Goal: Transaction & Acquisition: Purchase product/service

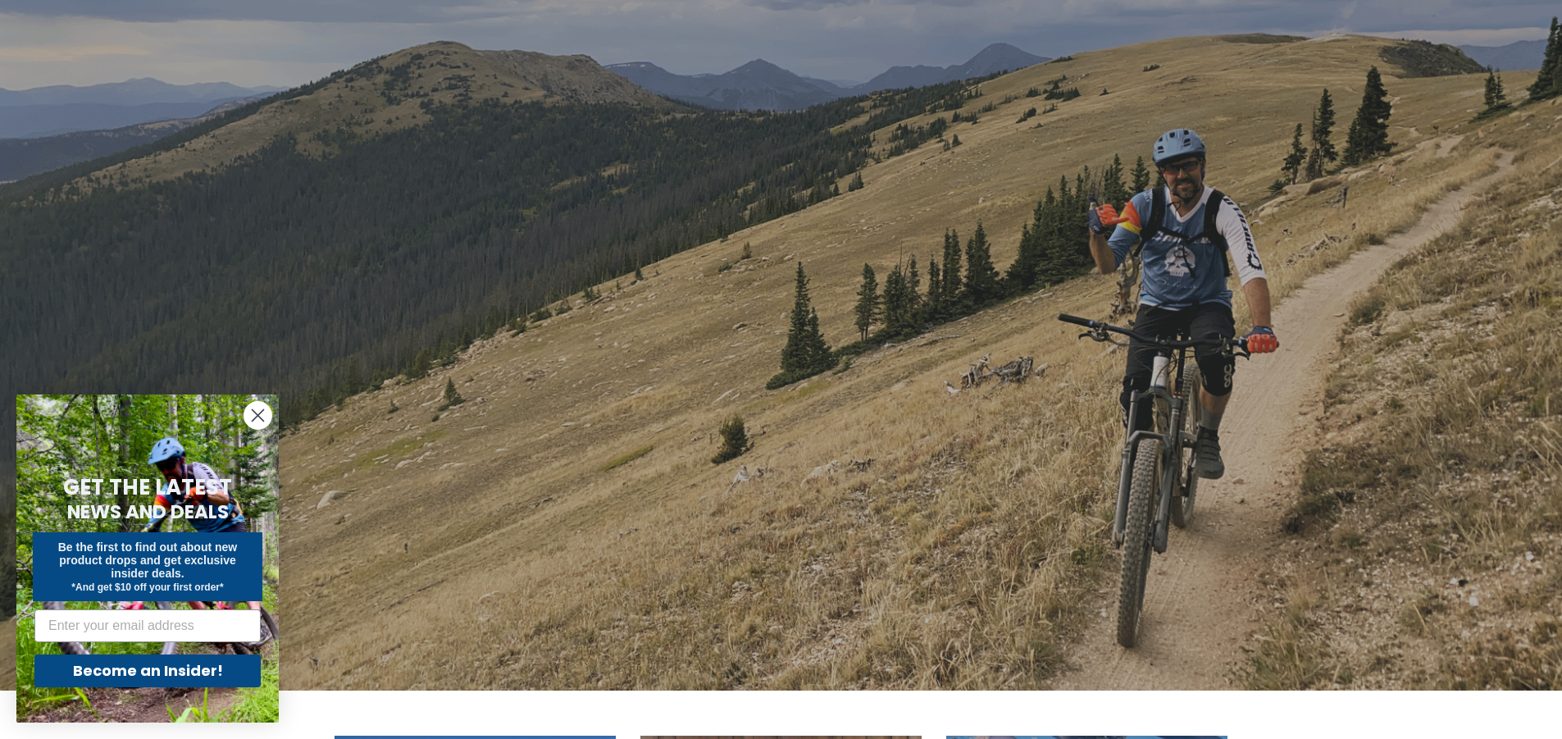
scroll to position [328, 0]
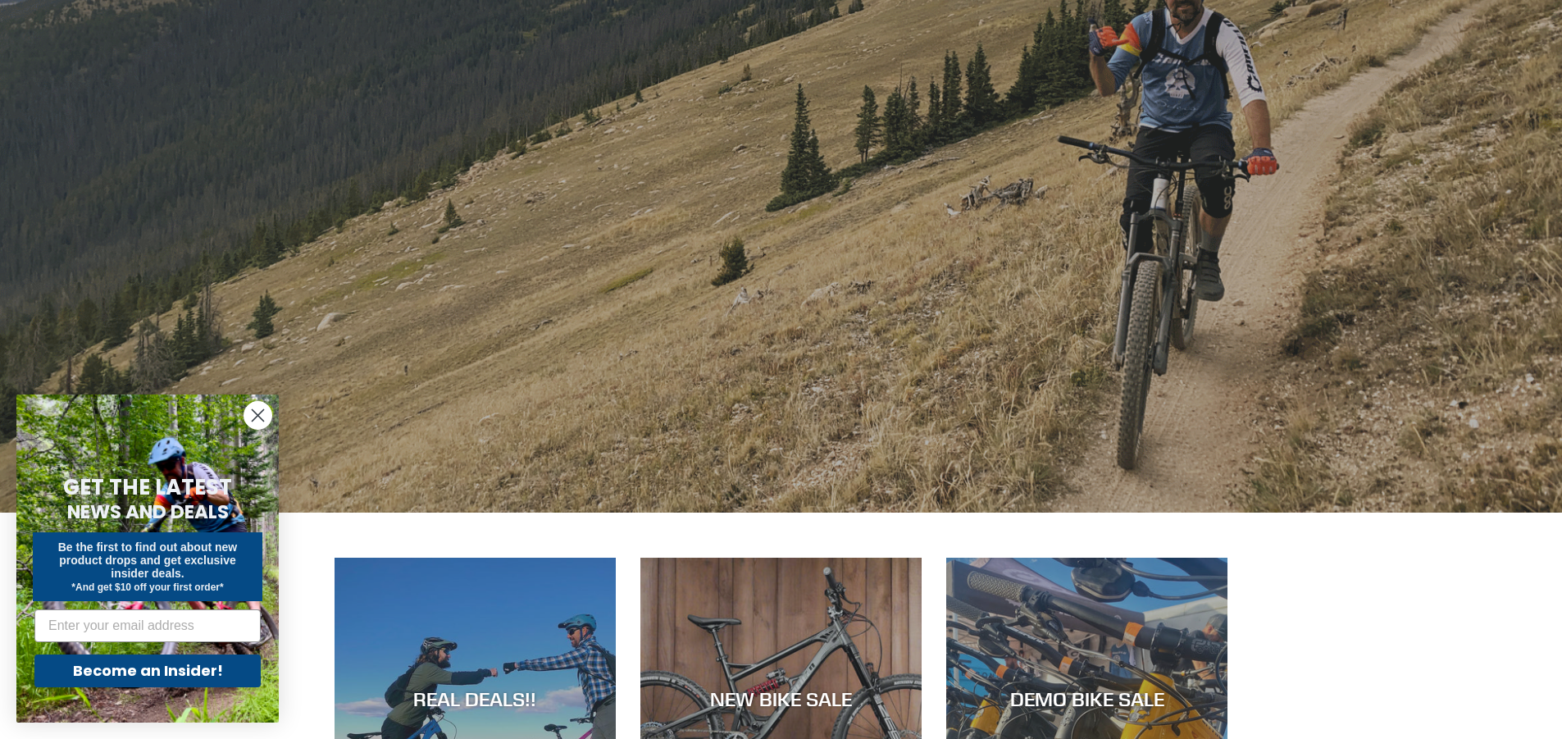
drag, startPoint x: 253, startPoint y: 421, endPoint x: 267, endPoint y: 395, distance: 29.4
click at [253, 419] on icon "Close dialog" at bounding box center [258, 415] width 29 height 29
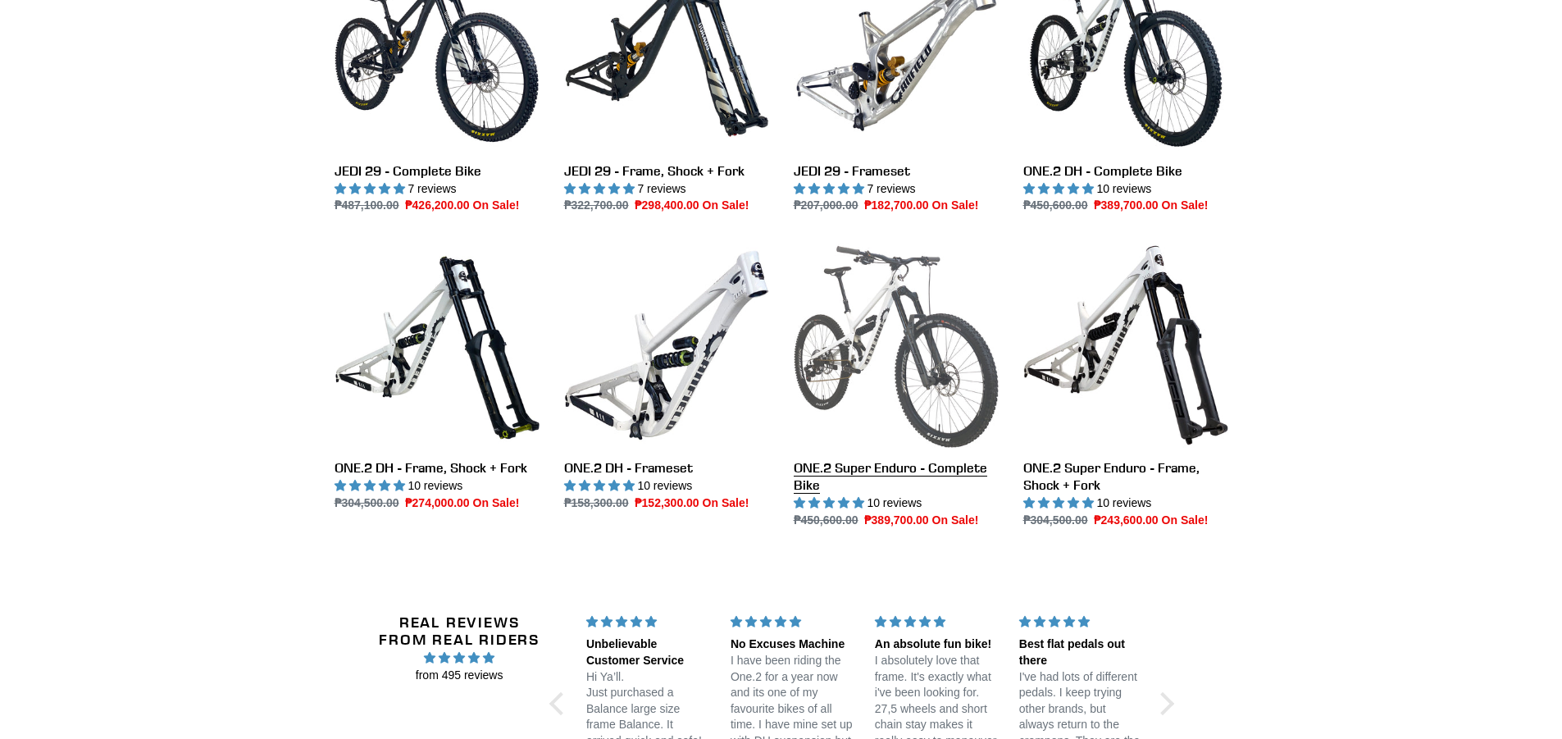
scroll to position [2050, 0]
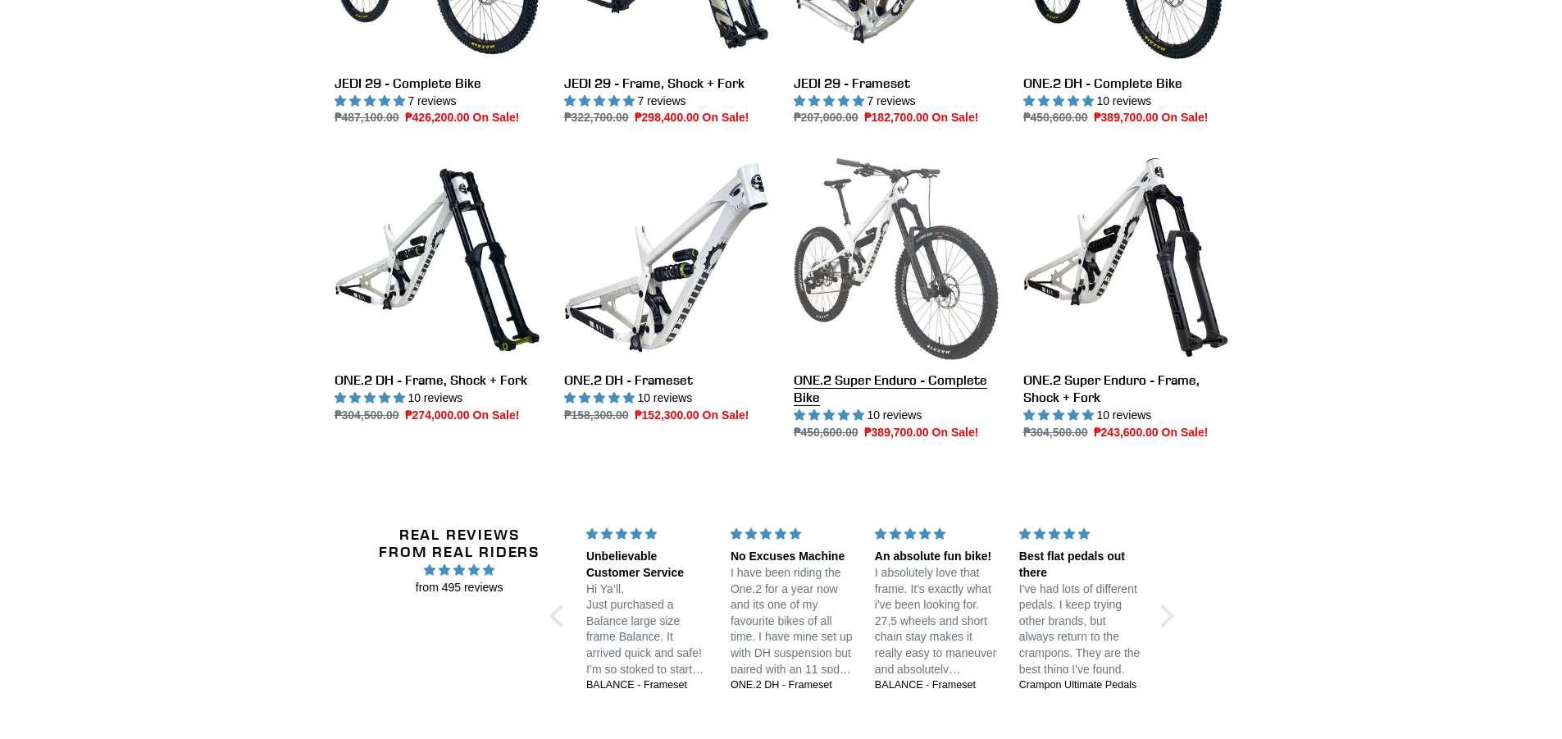
click at [915, 312] on link "ONE.2 Super Enduro - Complete Bike" at bounding box center [896, 298] width 205 height 286
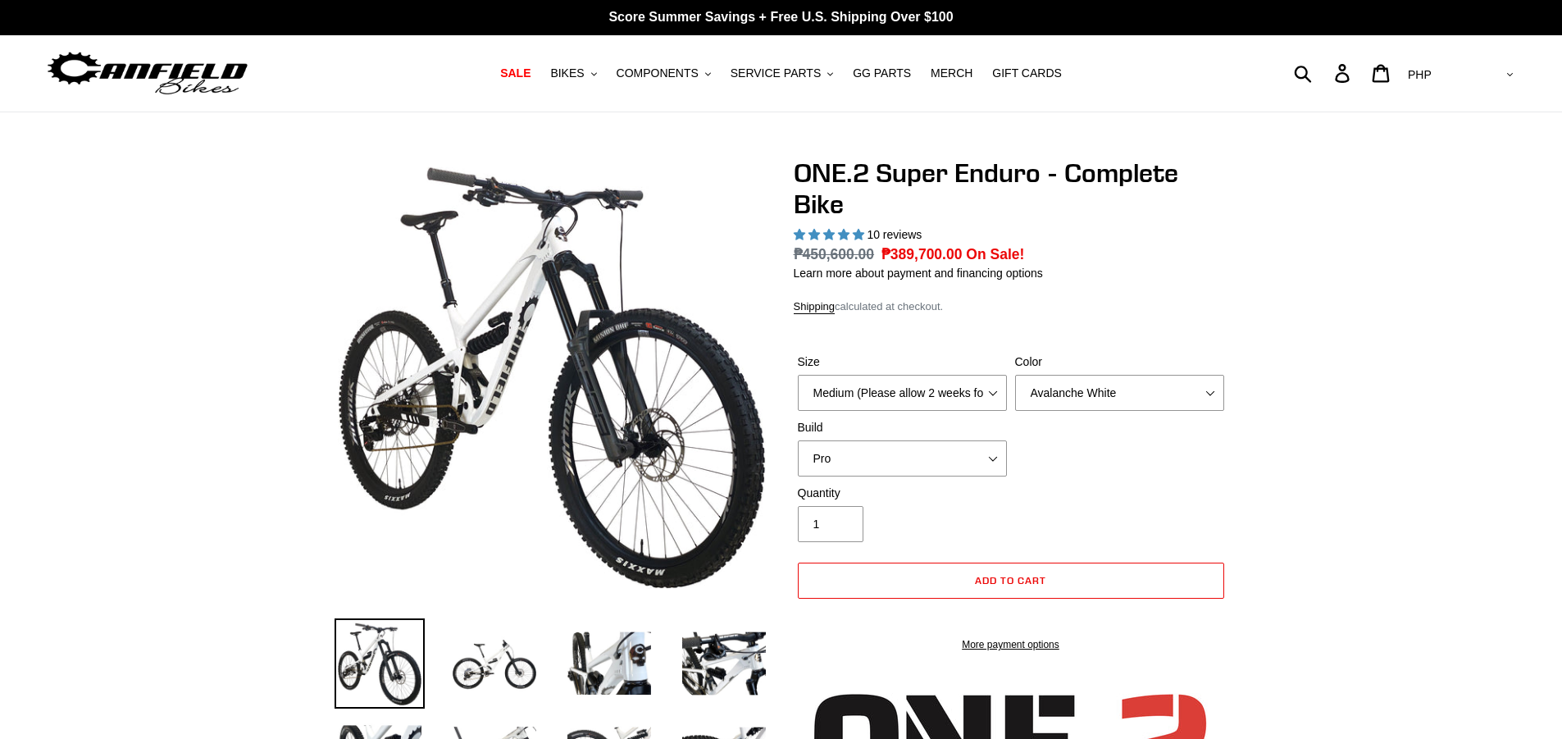
select select "highest-rating"
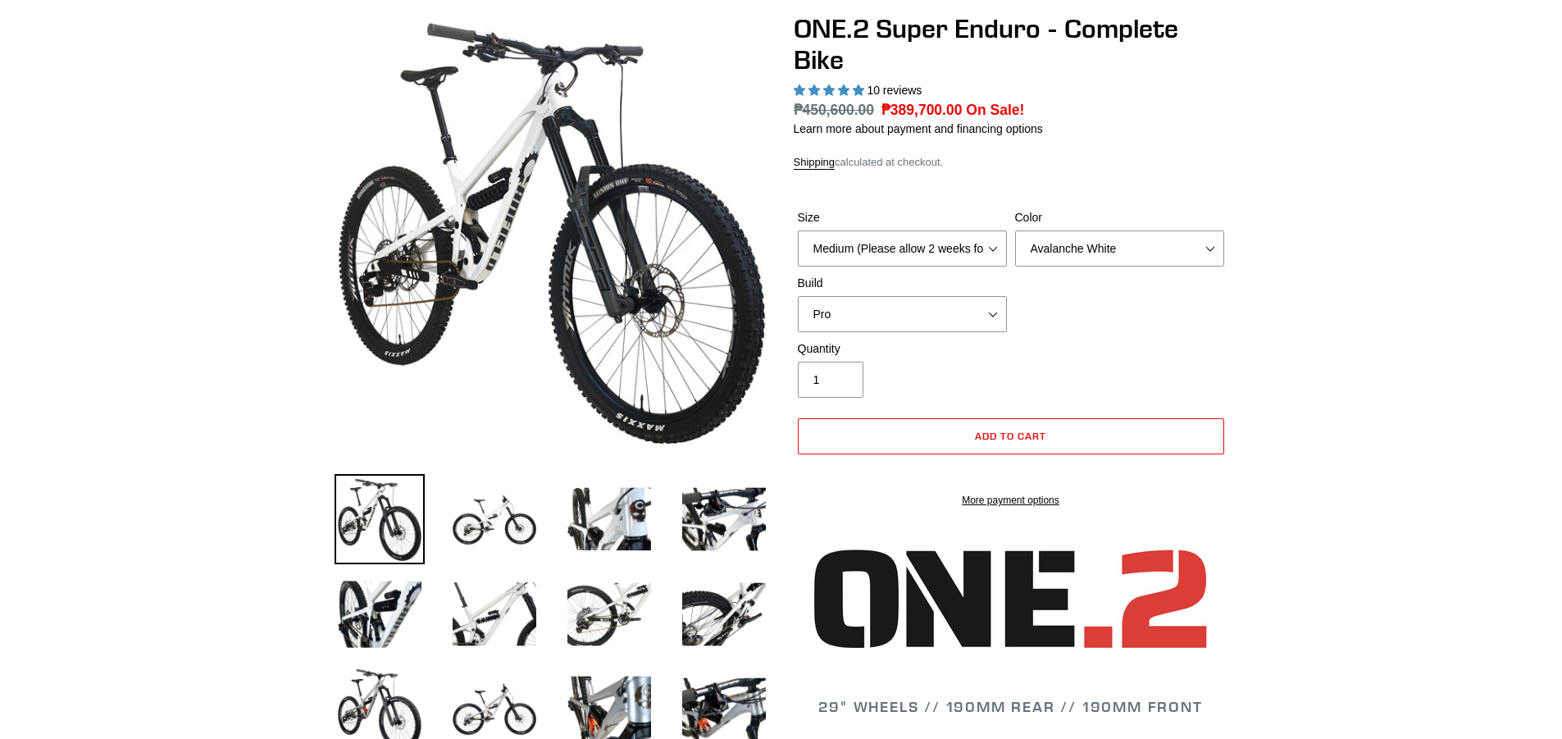
scroll to position [164, 0]
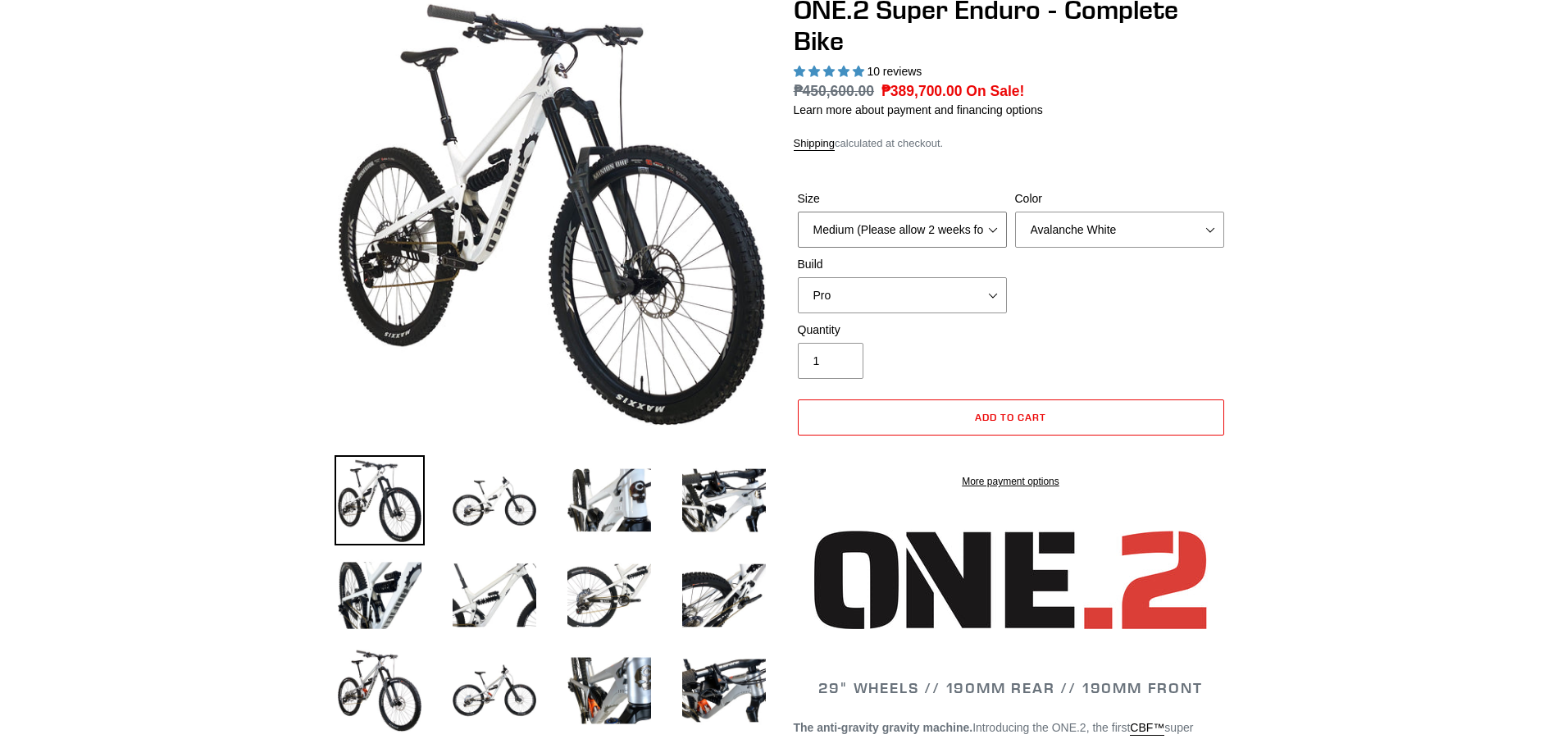
click at [918, 222] on select "Medium (Please allow 2 weeks for delivery) Large (Sold Out)" at bounding box center [902, 230] width 209 height 36
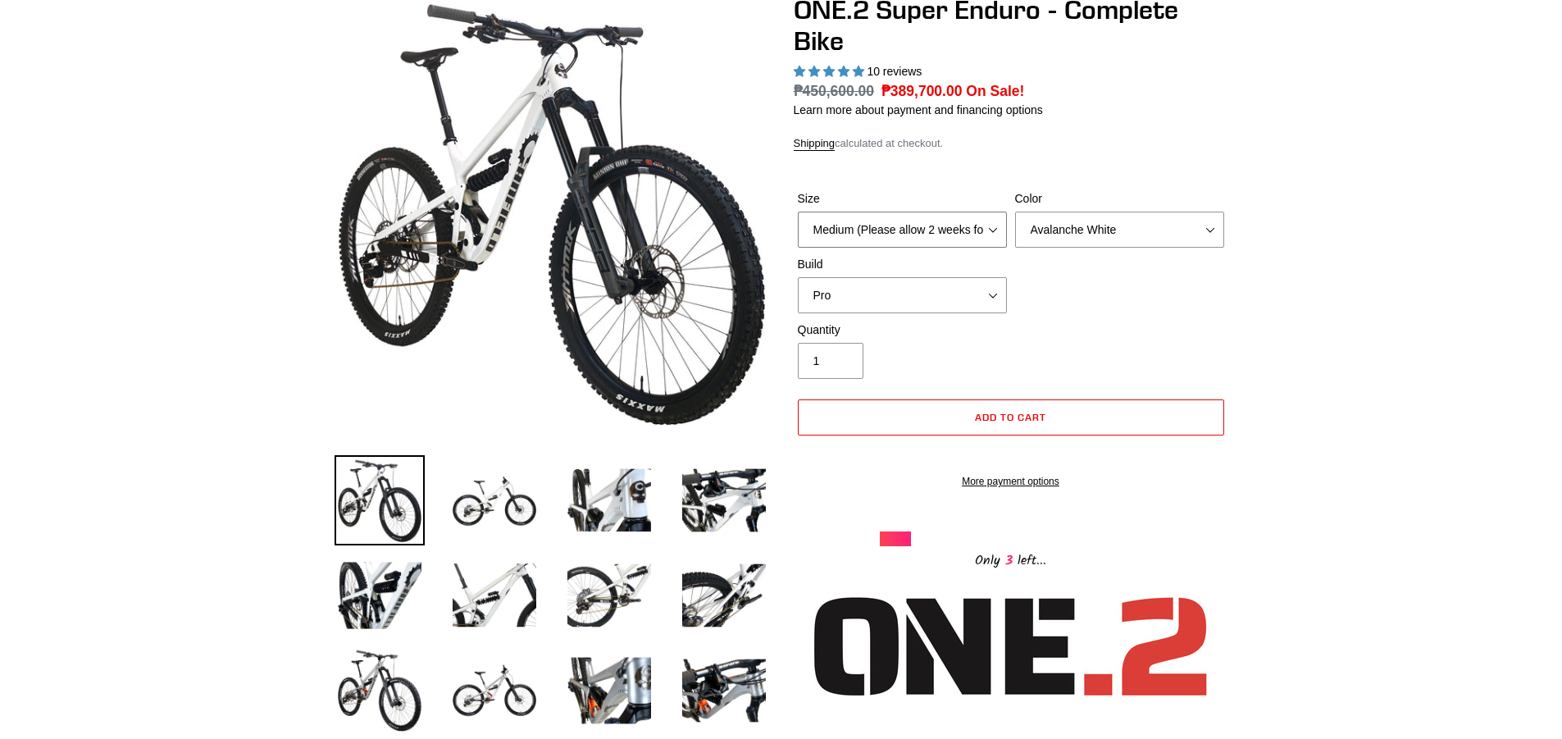
click at [926, 226] on select "Medium (Please allow 2 weeks for delivery) Large (Sold Out)" at bounding box center [902, 230] width 209 height 36
click at [1049, 223] on select "Avalanche White Bentonite Grey" at bounding box center [1119, 230] width 209 height 36
click at [1015, 212] on select "Avalanche White Bentonite Grey" at bounding box center [1119, 230] width 209 height 36
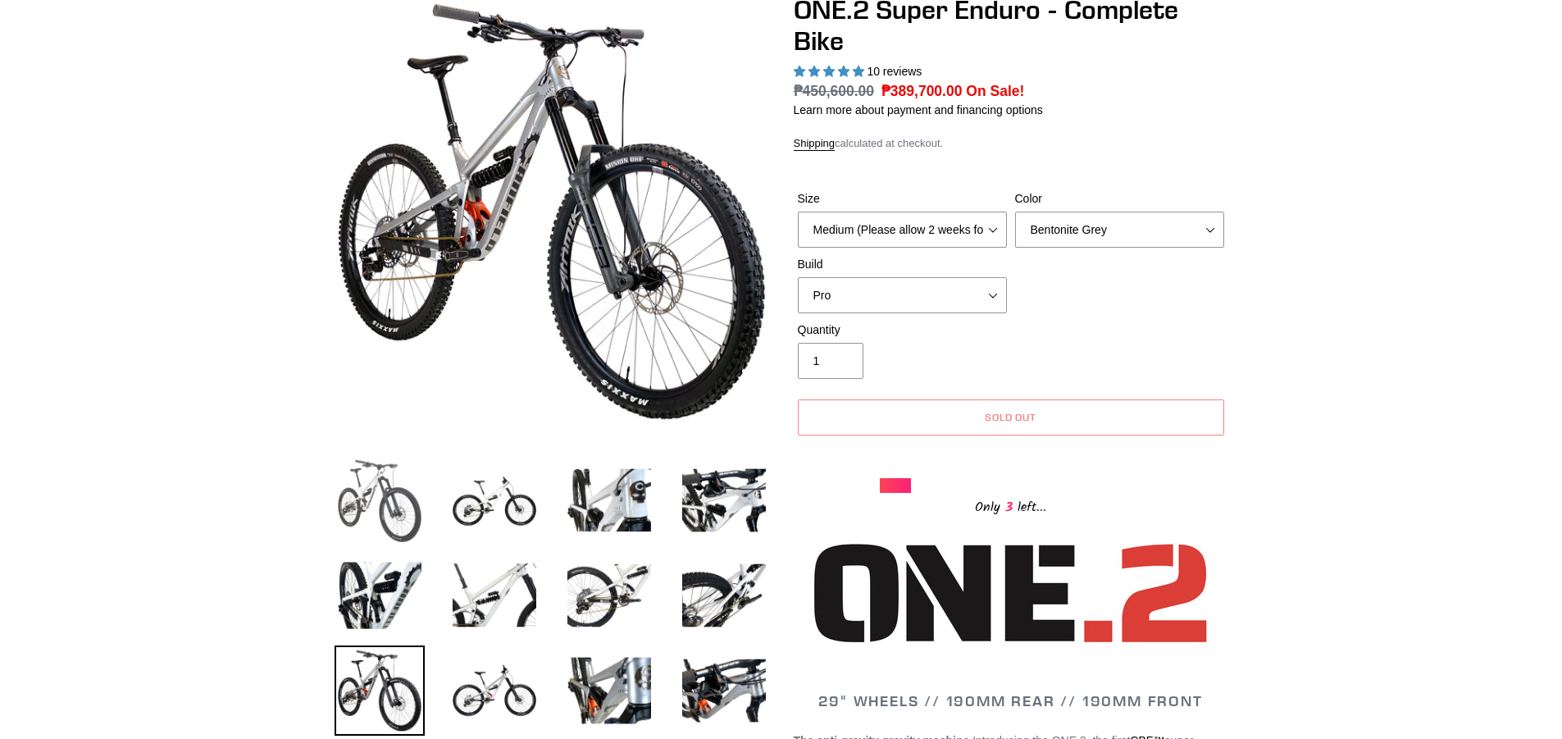
click at [356, 509] on img at bounding box center [380, 500] width 90 height 90
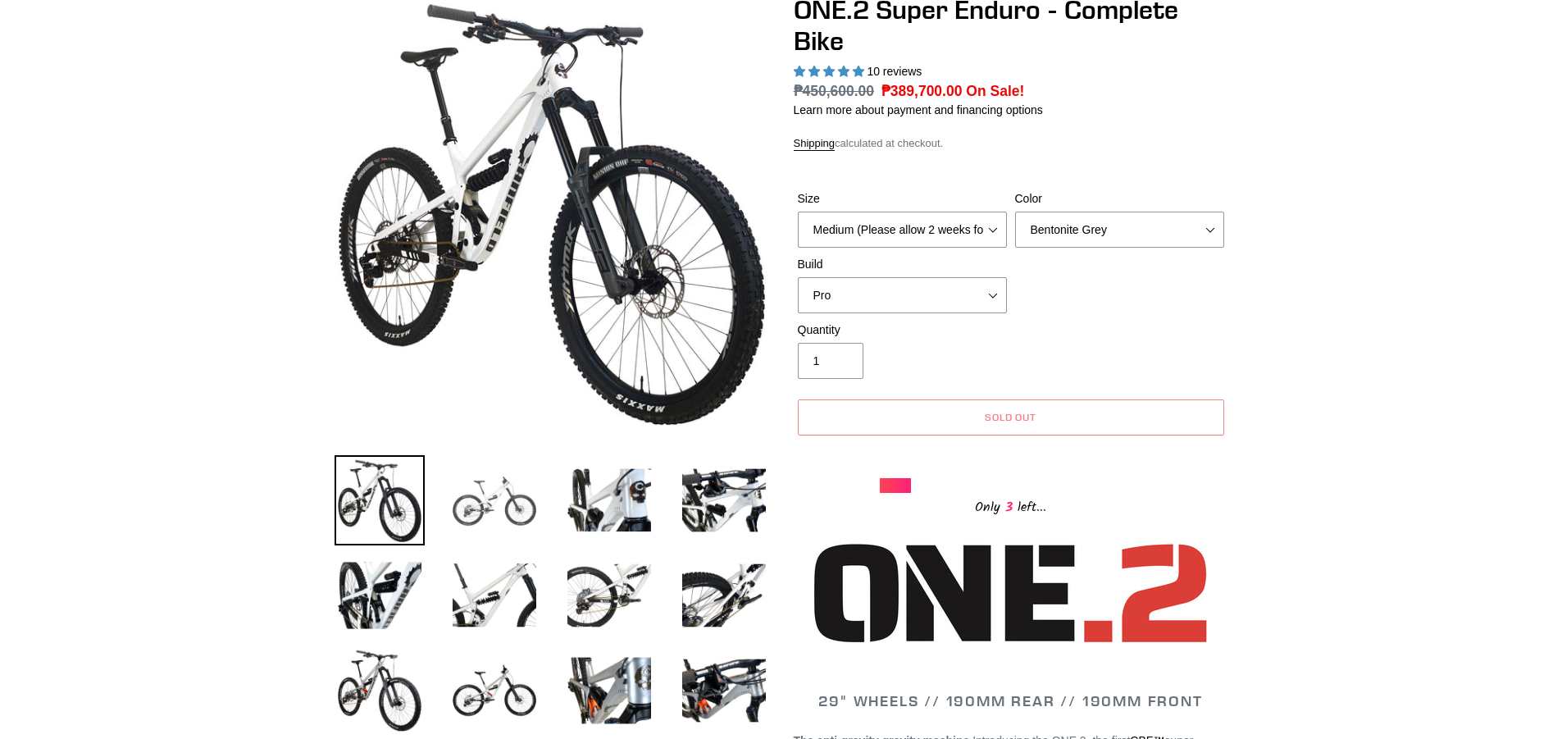
click at [501, 508] on img at bounding box center [494, 500] width 90 height 90
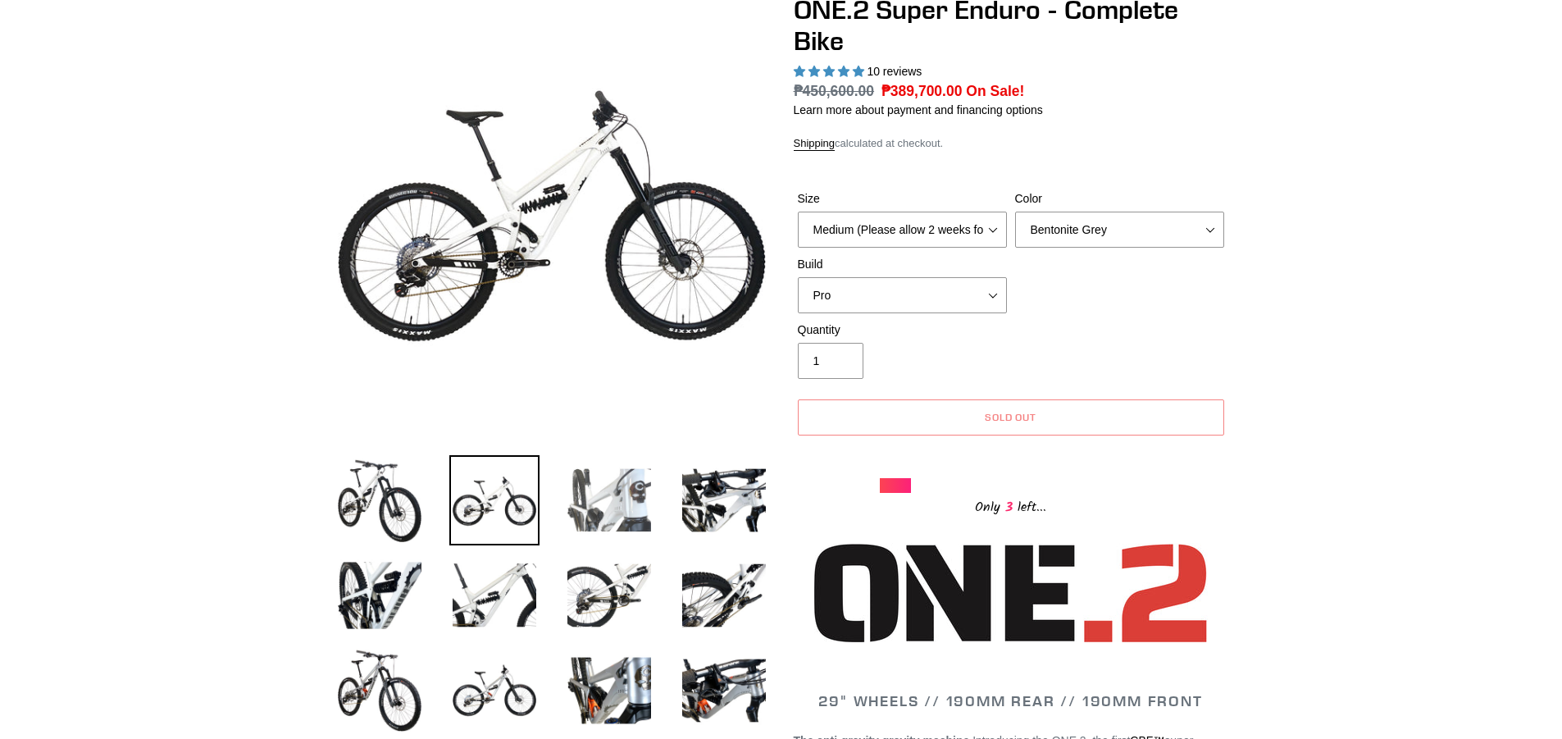
click at [618, 492] on img at bounding box center [609, 500] width 90 height 90
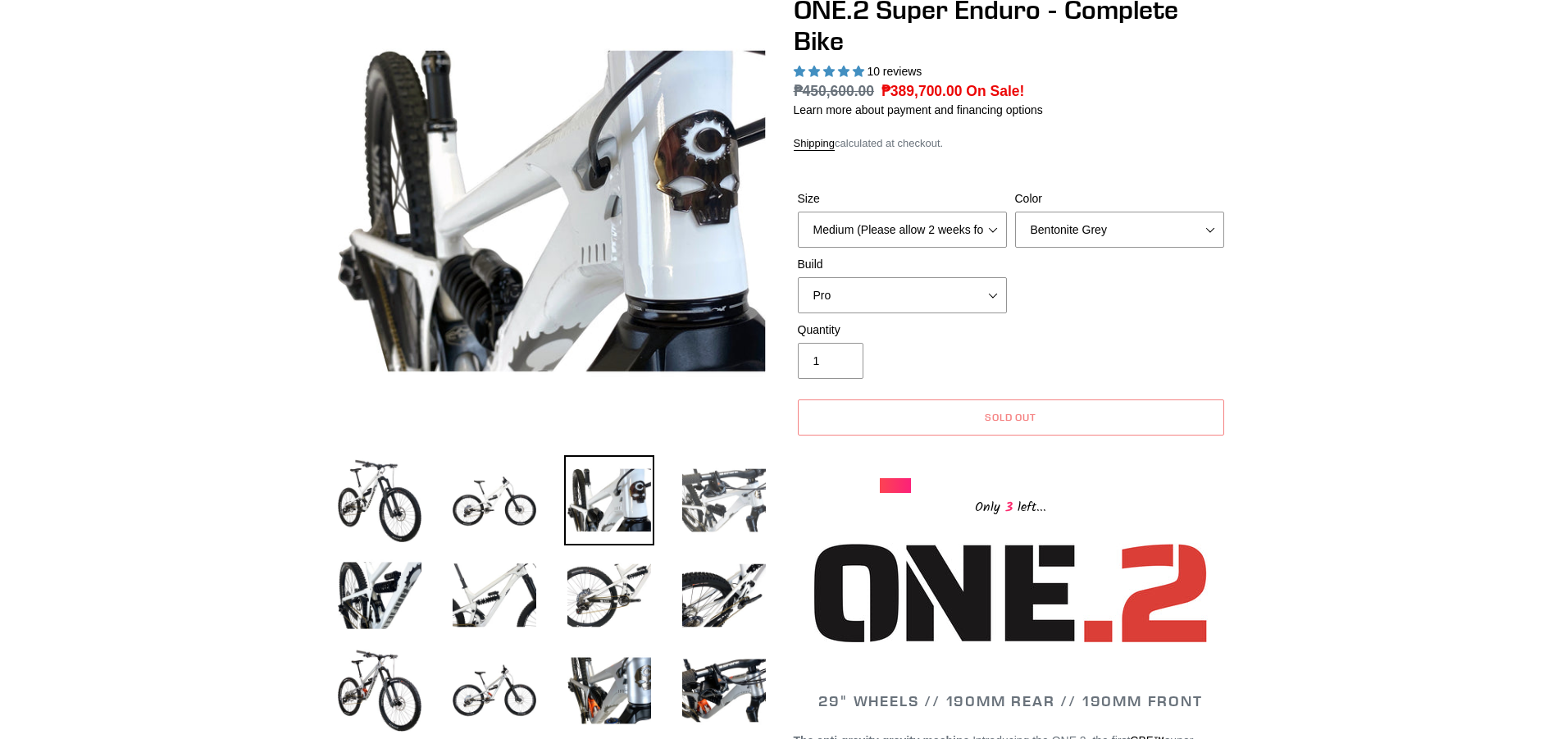
click at [721, 495] on img at bounding box center [724, 500] width 90 height 90
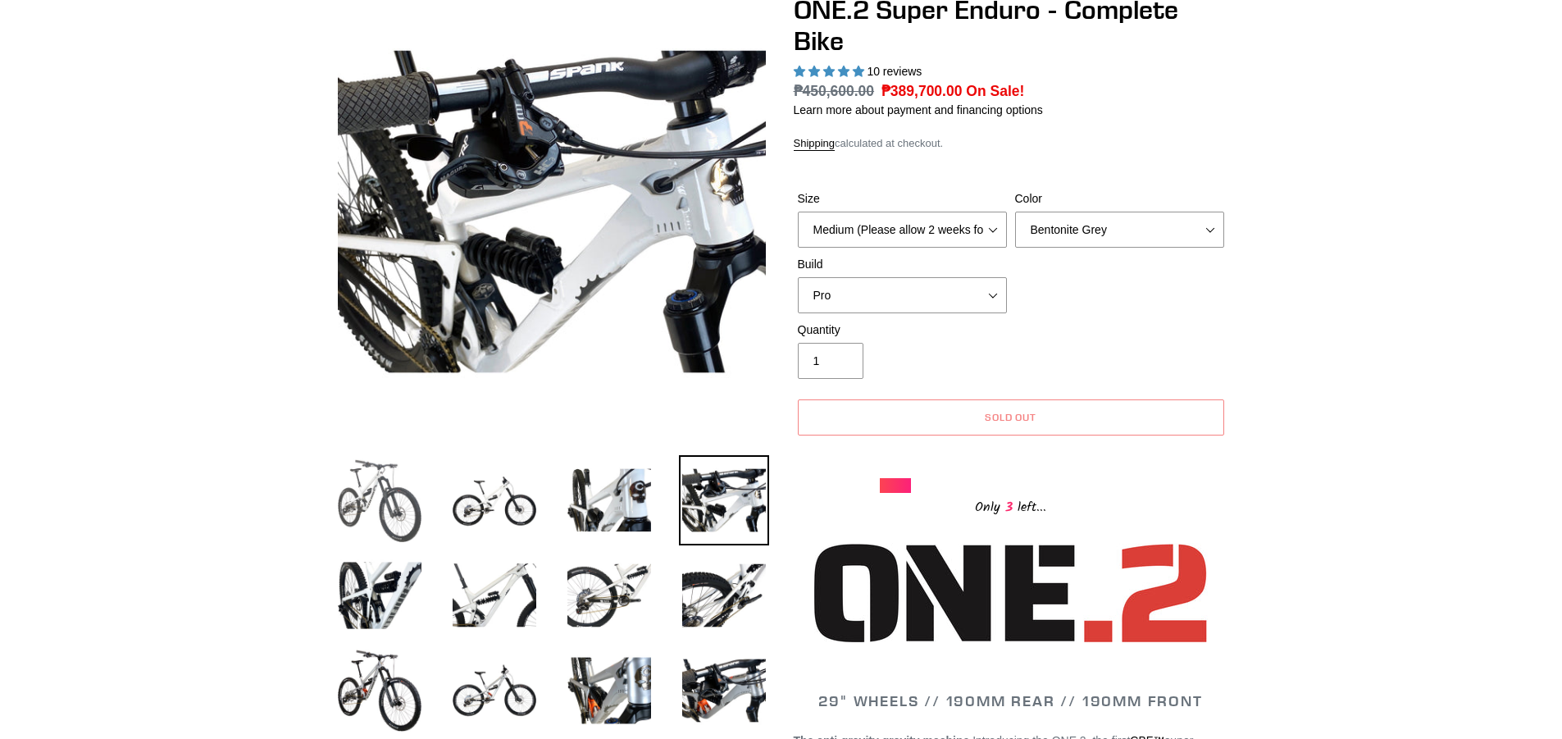
click at [366, 496] on img at bounding box center [380, 500] width 90 height 90
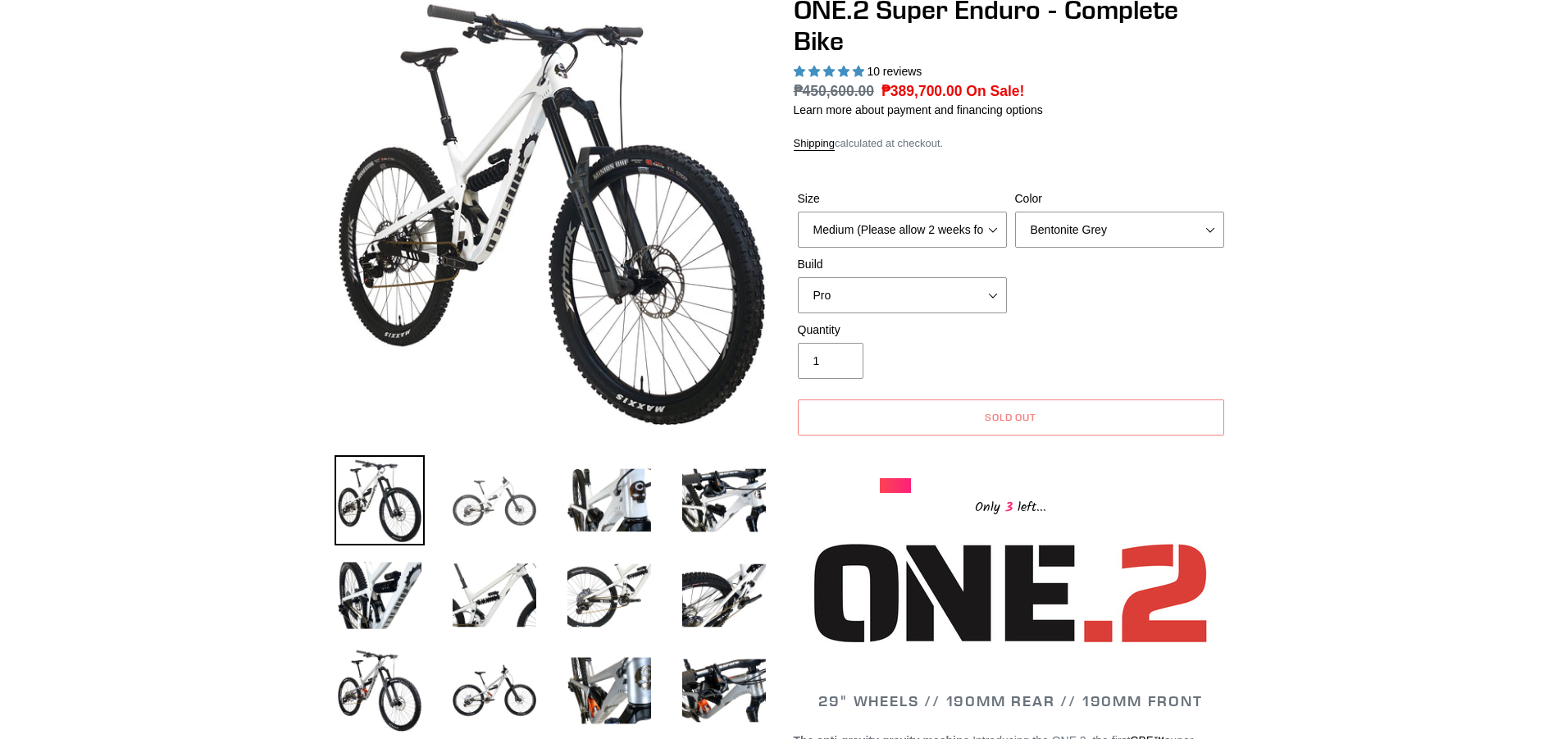
click at [486, 504] on img at bounding box center [494, 500] width 90 height 90
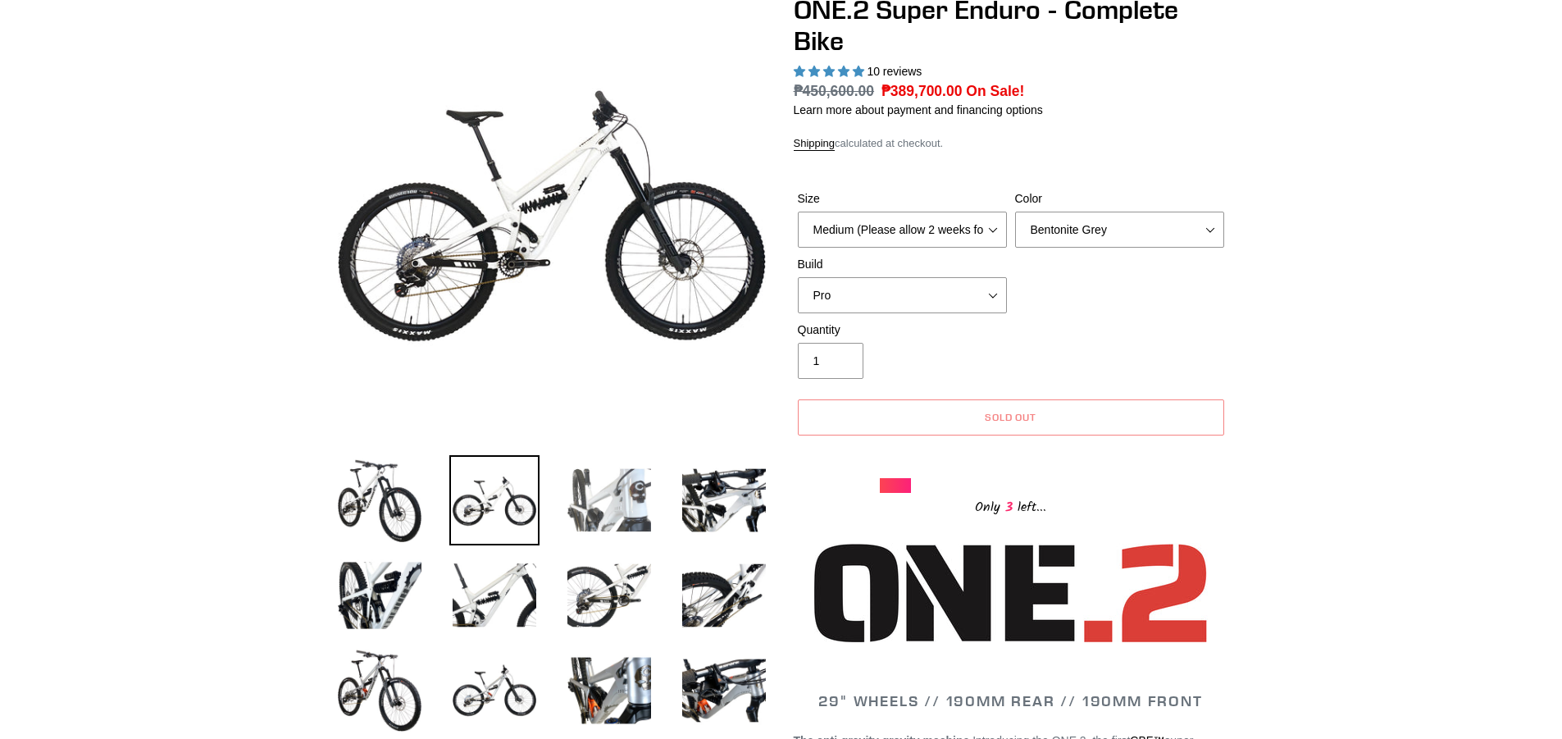
click at [618, 500] on img at bounding box center [609, 500] width 90 height 90
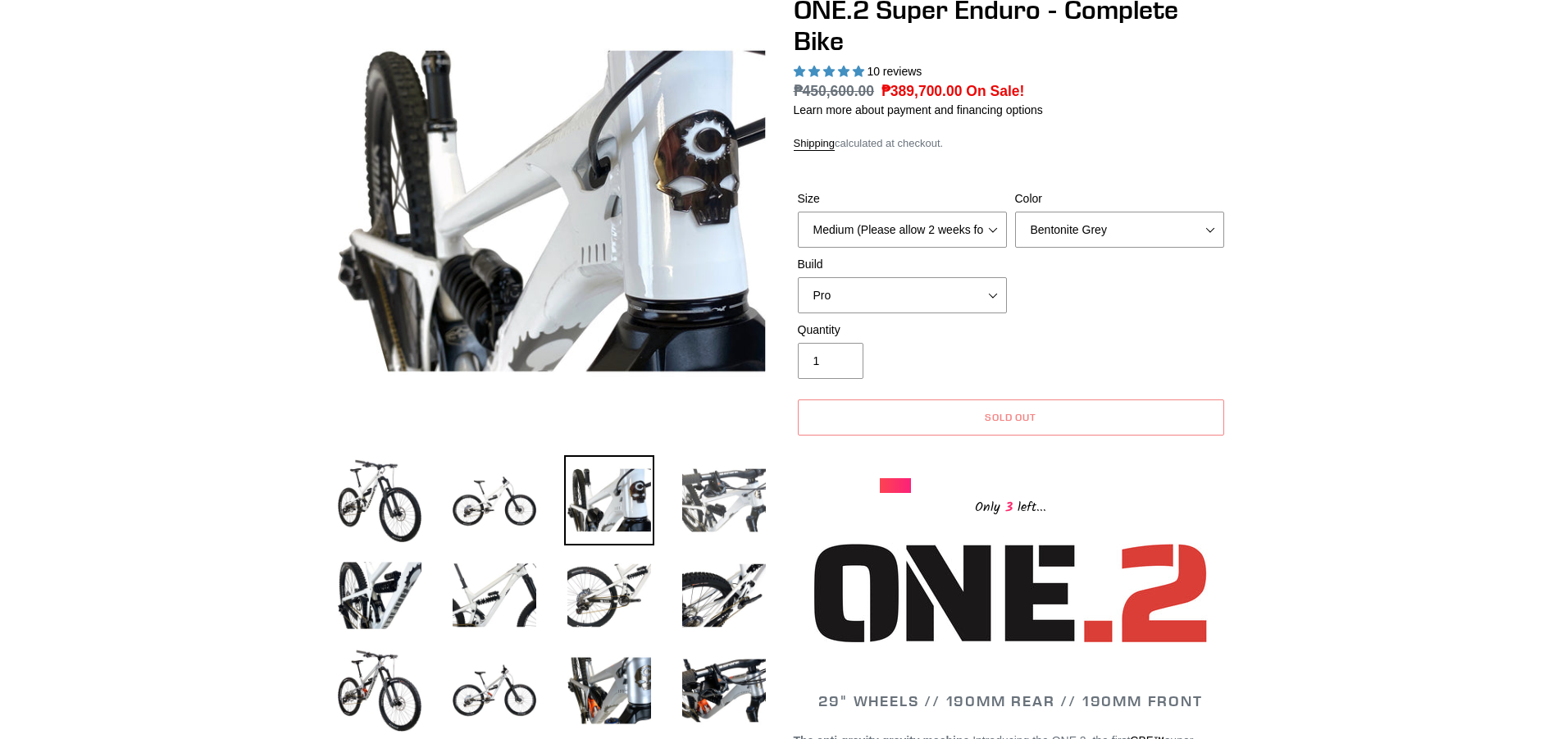
click at [741, 483] on img at bounding box center [724, 500] width 90 height 90
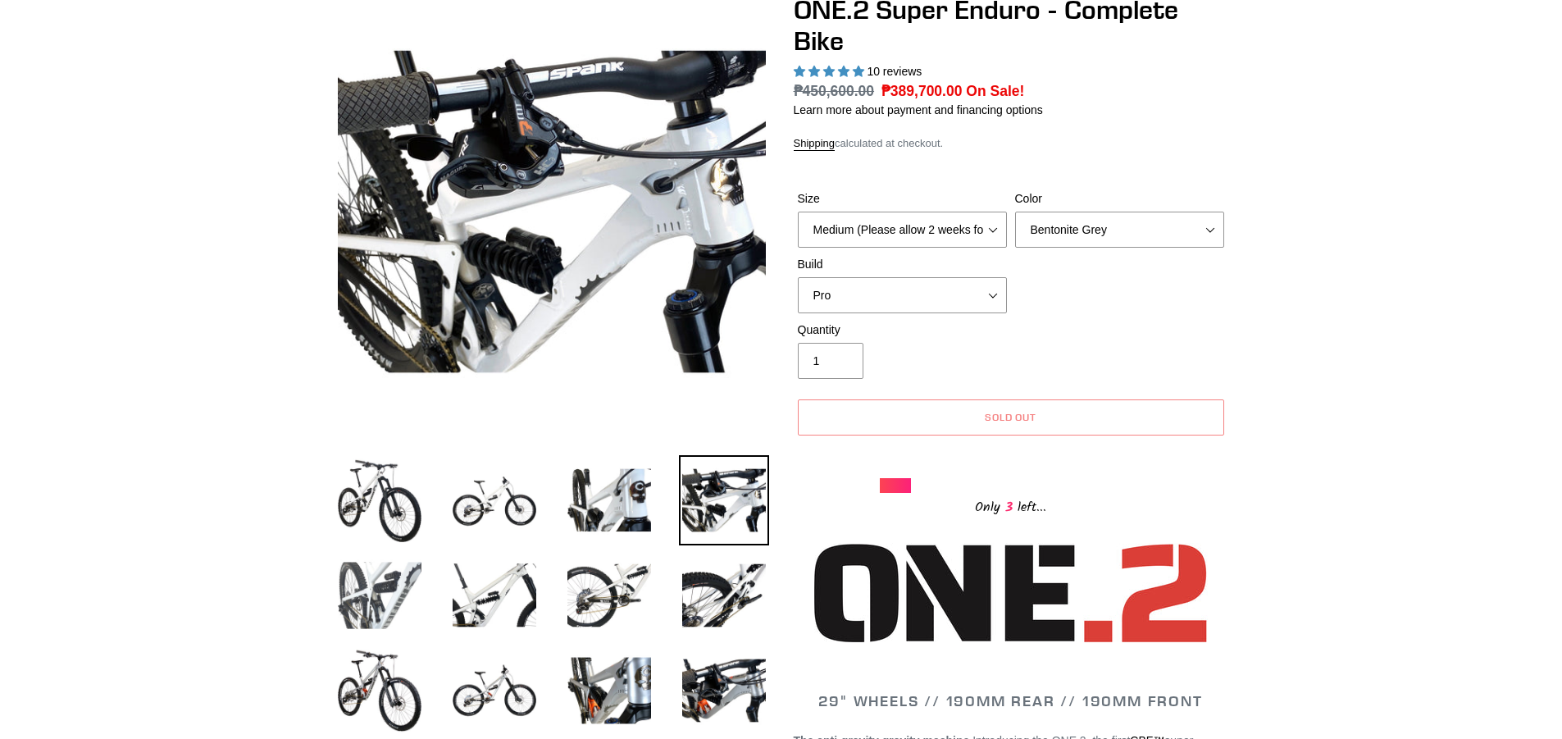
click at [359, 580] on img at bounding box center [380, 595] width 90 height 90
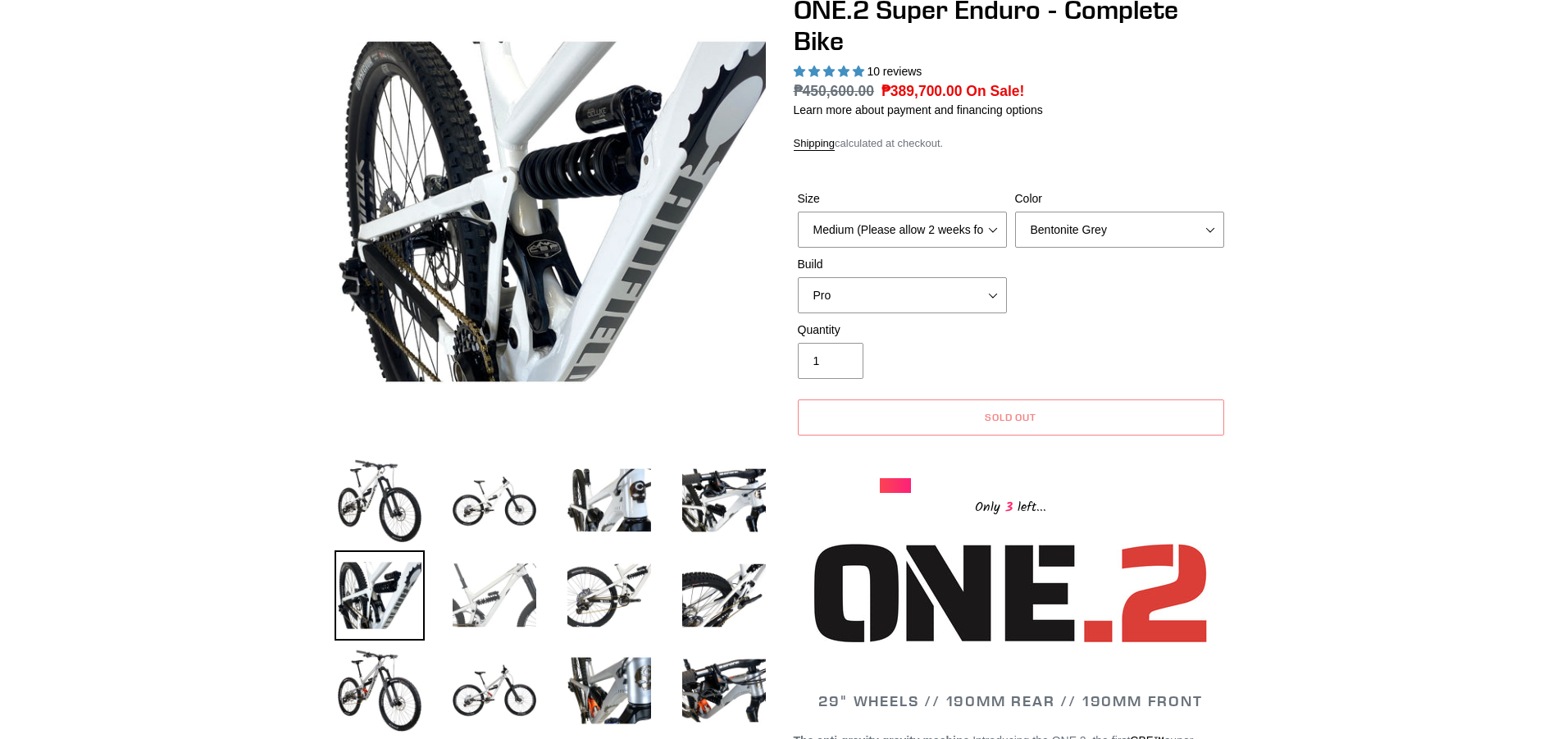
click at [522, 611] on img at bounding box center [494, 595] width 90 height 90
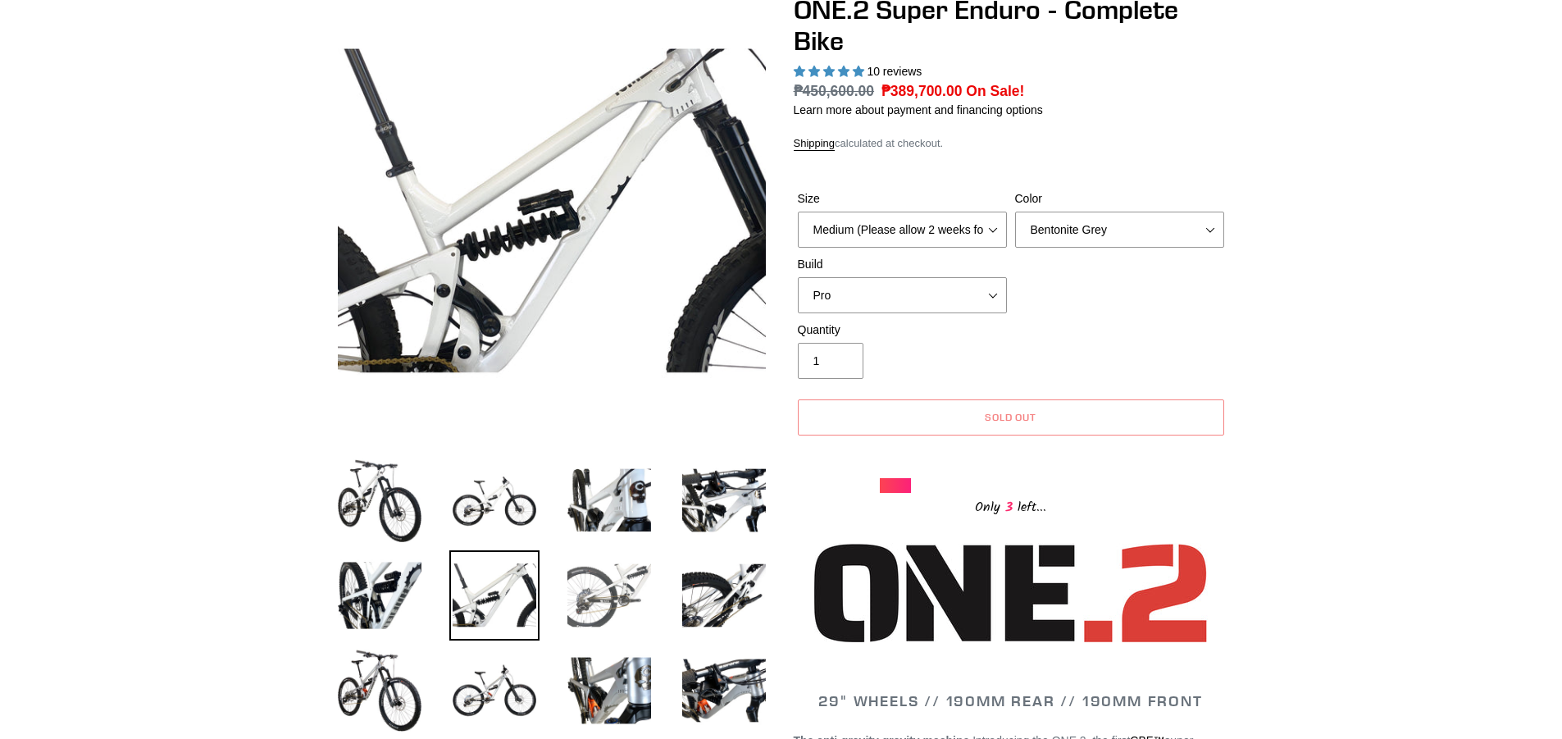
click at [619, 590] on img at bounding box center [609, 595] width 90 height 90
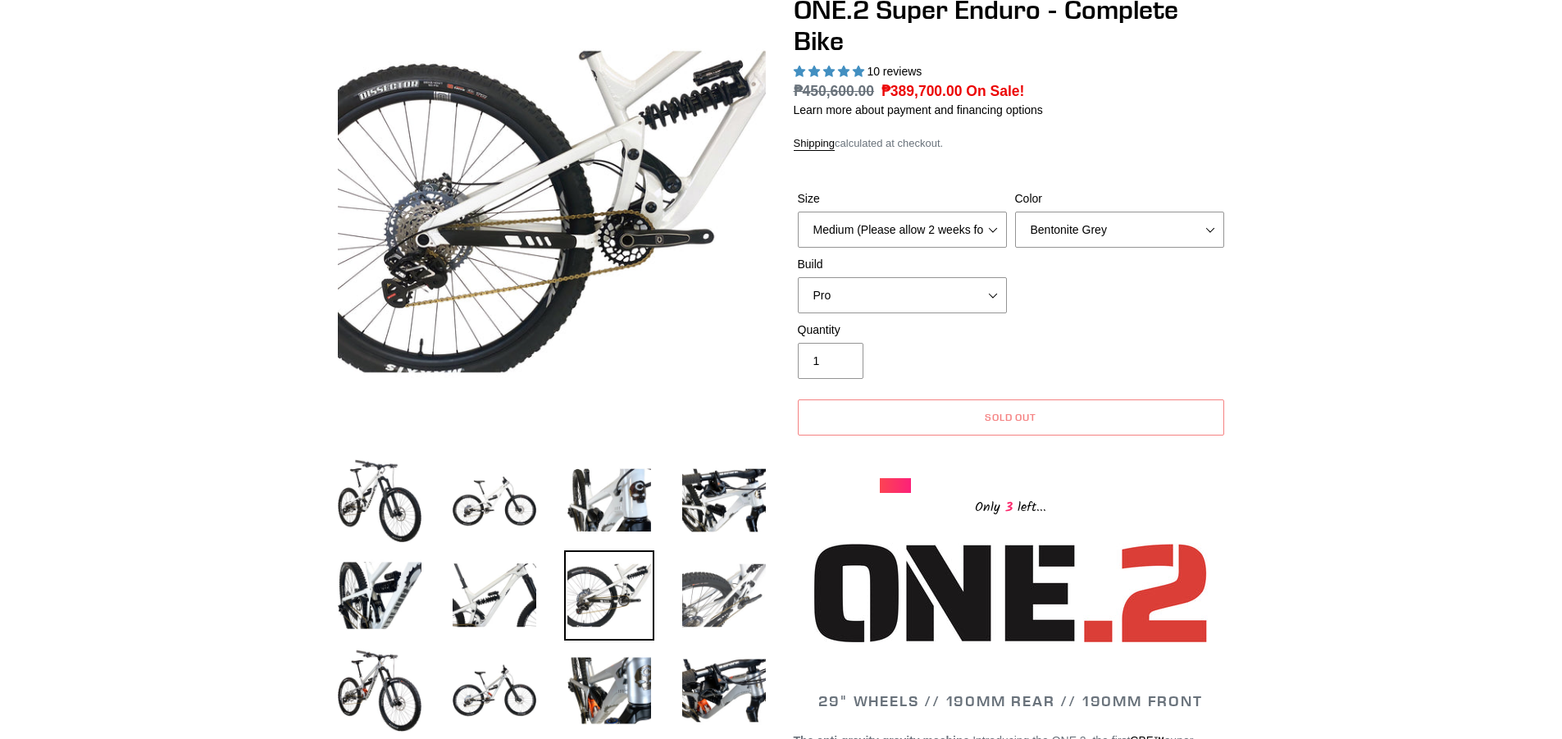
click at [713, 584] on img at bounding box center [724, 595] width 90 height 90
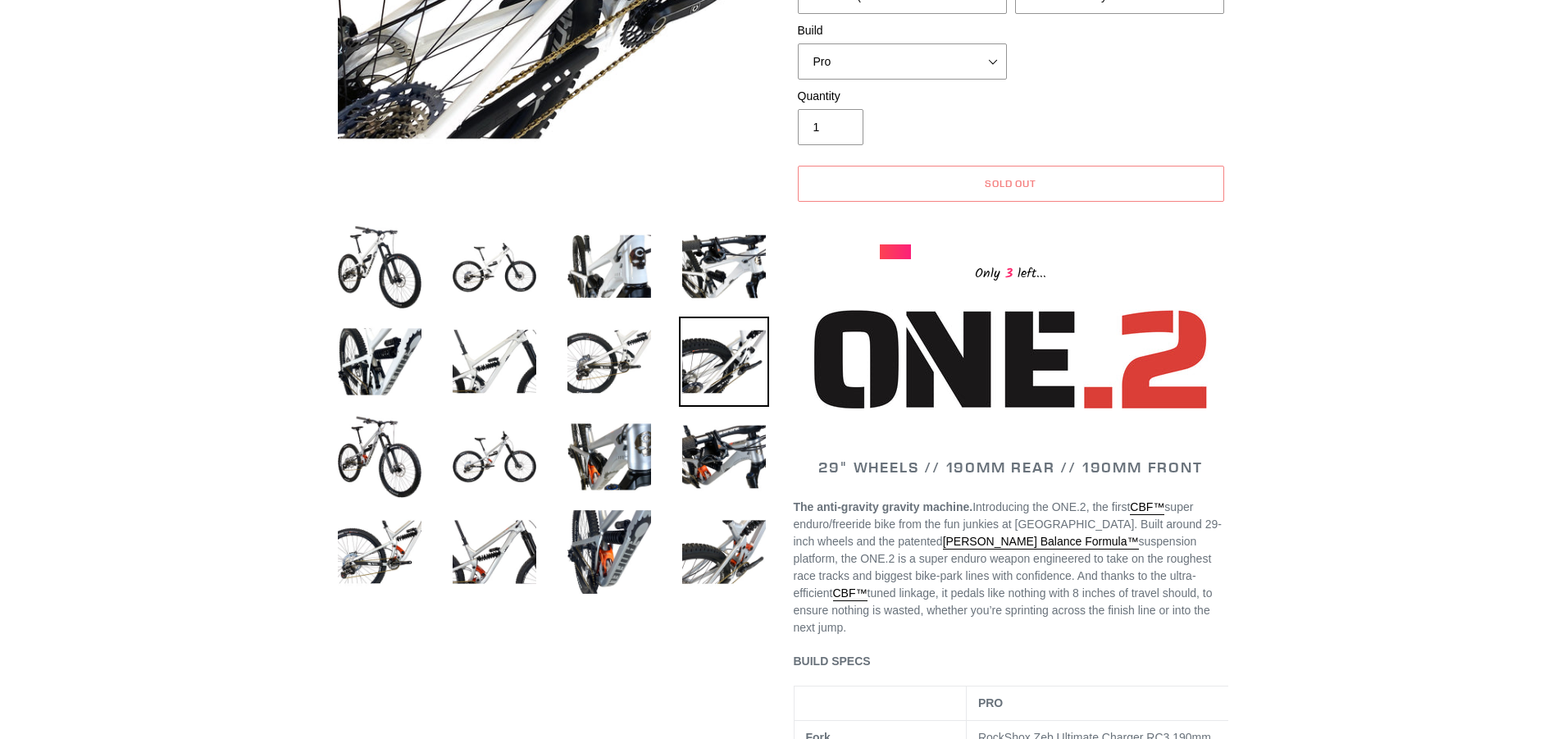
scroll to position [492, 0]
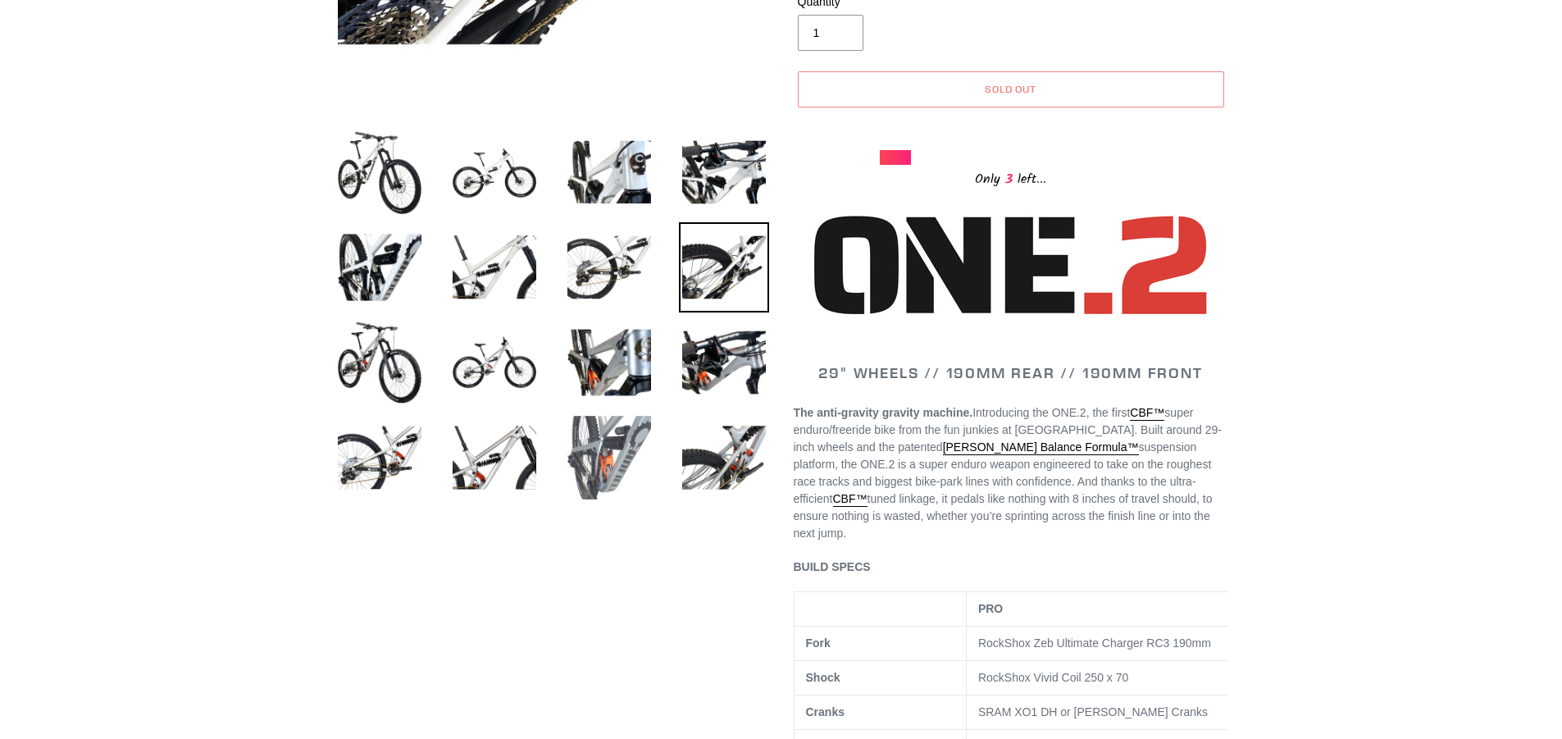
click at [631, 442] on img at bounding box center [609, 458] width 90 height 90
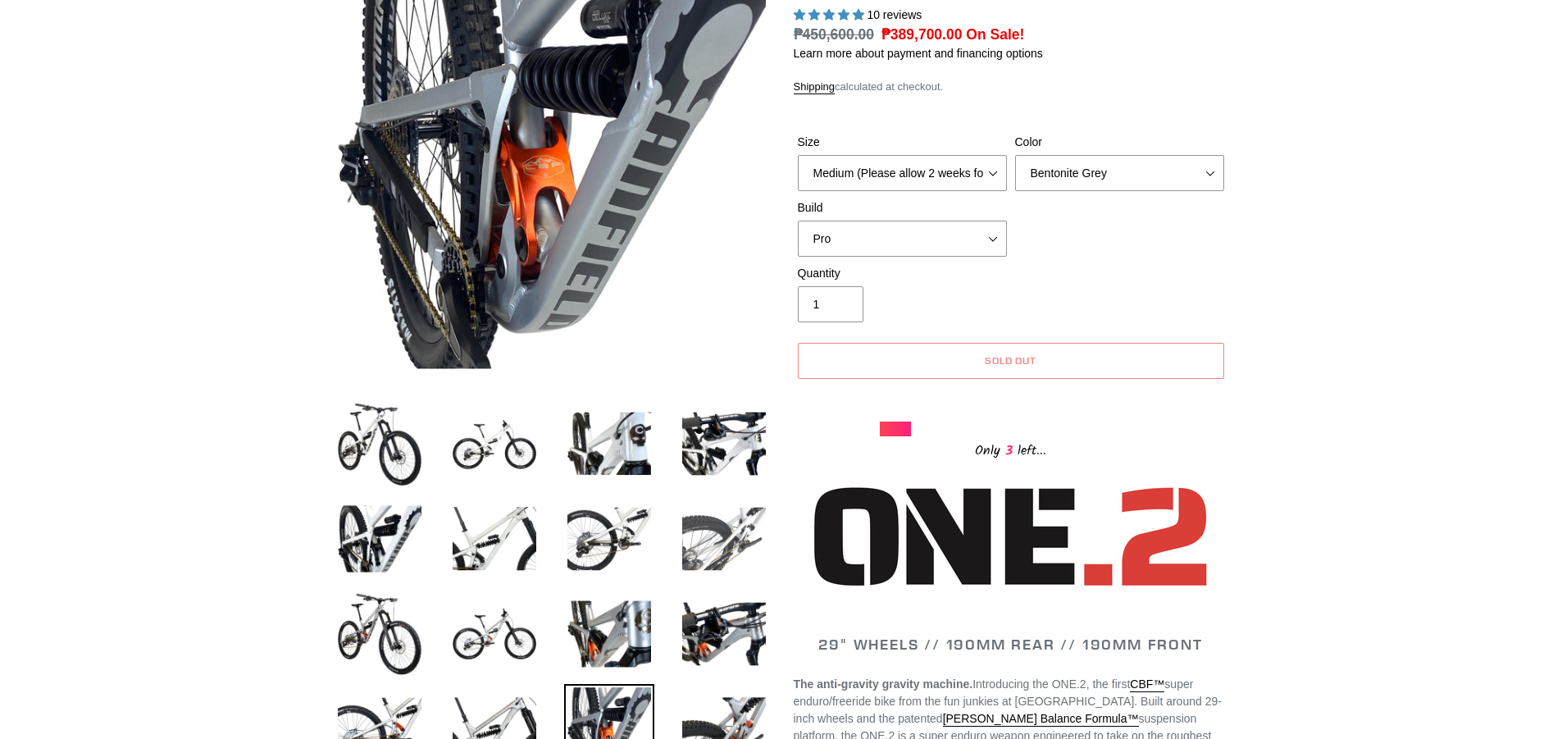
scroll to position [82, 0]
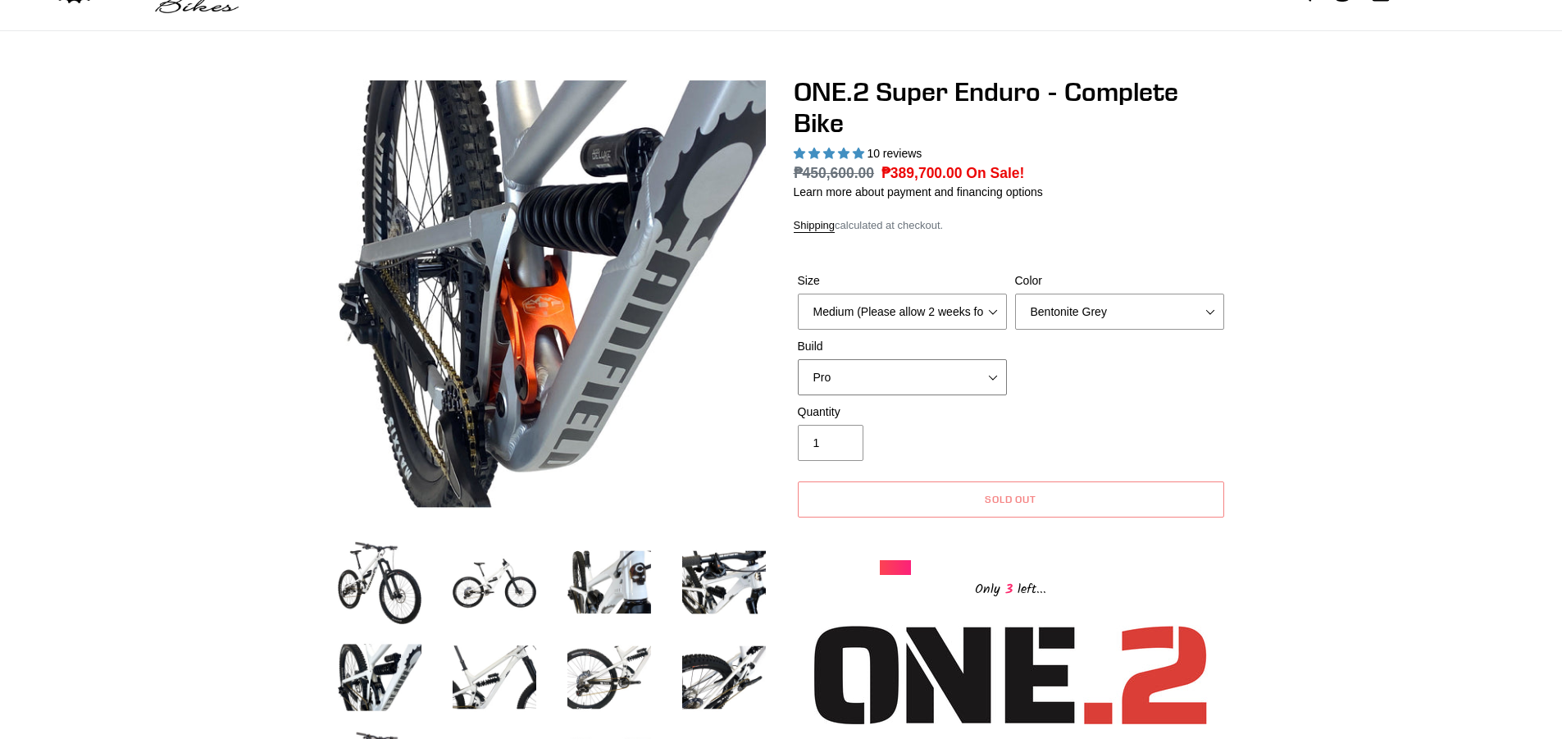
click at [956, 363] on select "Pro" at bounding box center [902, 377] width 209 height 36
click at [798, 359] on select "Pro" at bounding box center [902, 377] width 209 height 36
click at [1093, 314] on select "Avalanche White Bentonite Grey" at bounding box center [1119, 312] width 209 height 36
click at [1015, 294] on select "Avalanche White Bentonite Grey" at bounding box center [1119, 312] width 209 height 36
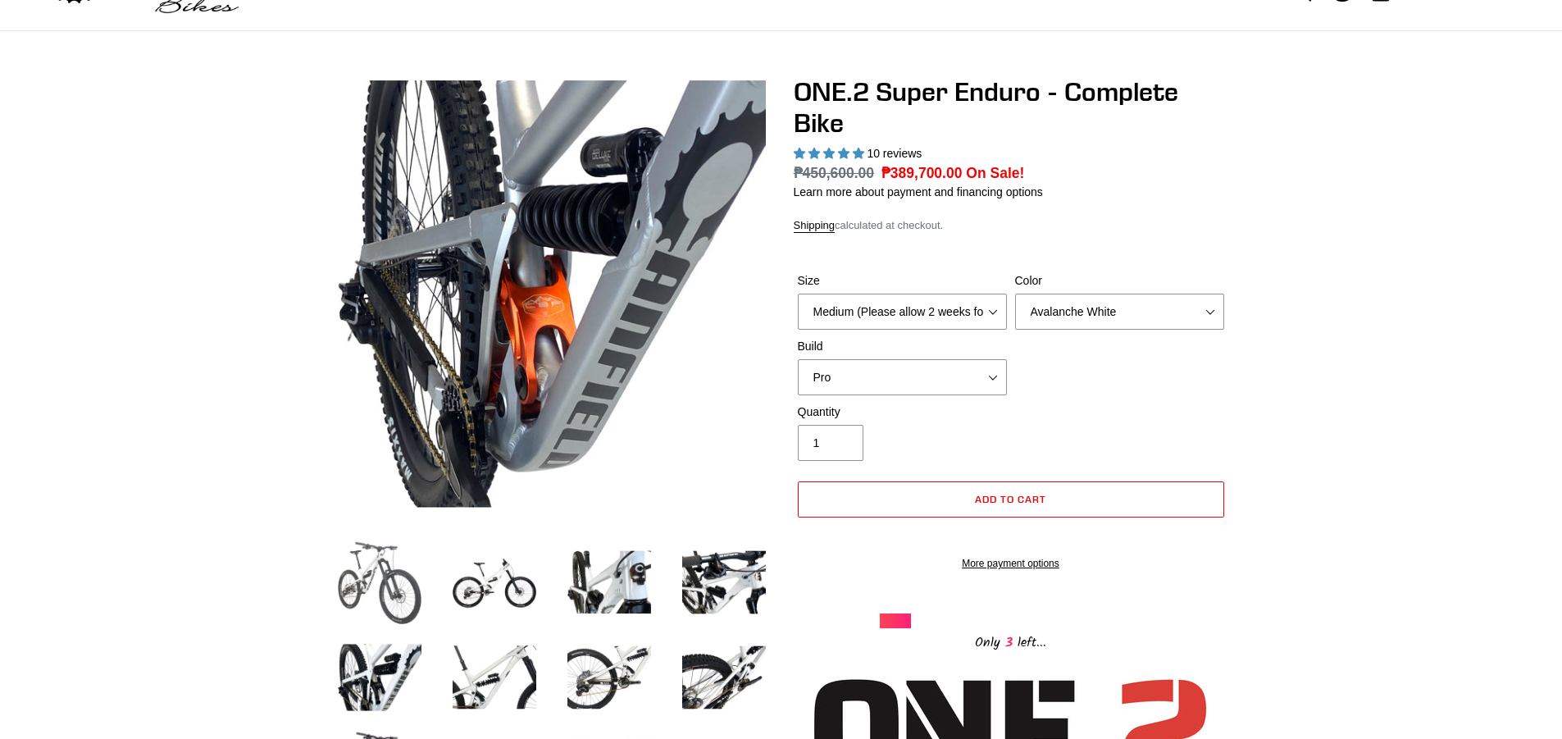
click at [392, 567] on img at bounding box center [380, 582] width 90 height 90
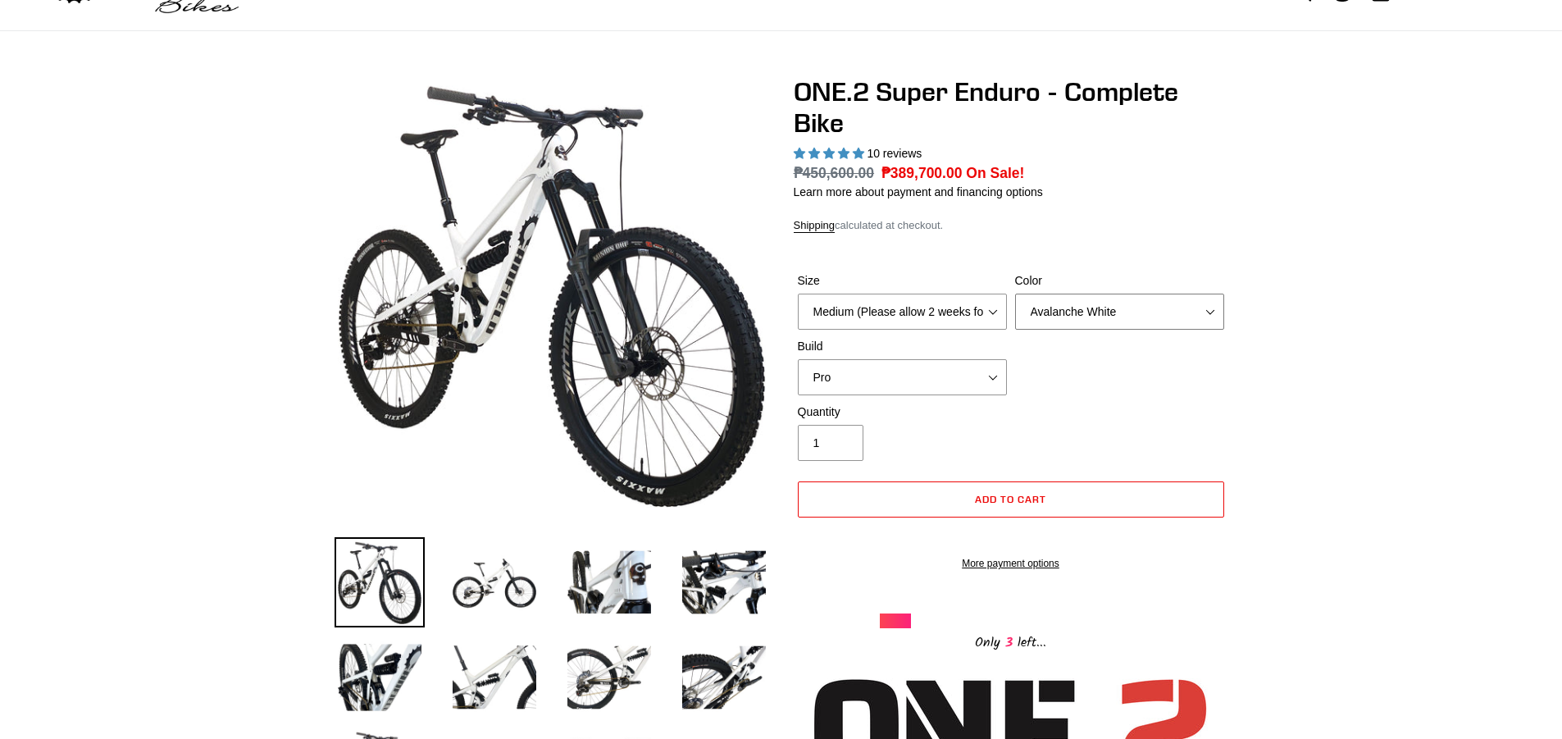
click at [1114, 304] on select "Avalanche White Bentonite Grey" at bounding box center [1119, 312] width 209 height 36
click at [1015, 294] on select "Avalanche White Bentonite Grey" at bounding box center [1119, 312] width 209 height 36
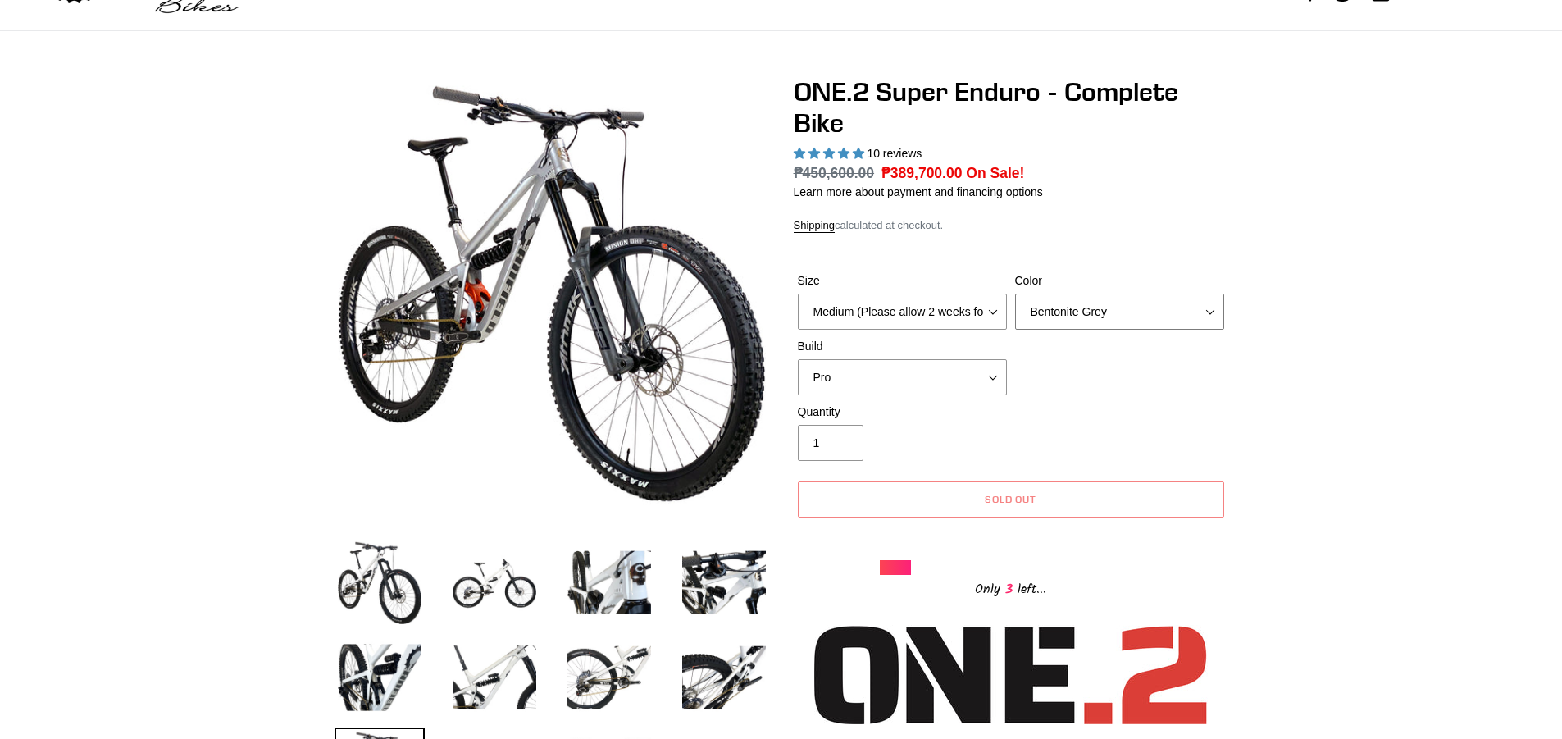
click at [1110, 303] on select "Avalanche White Bentonite Grey" at bounding box center [1119, 312] width 209 height 36
select select "Avalanche White"
click at [1015, 294] on select "Avalanche White Bentonite Grey" at bounding box center [1119, 312] width 209 height 36
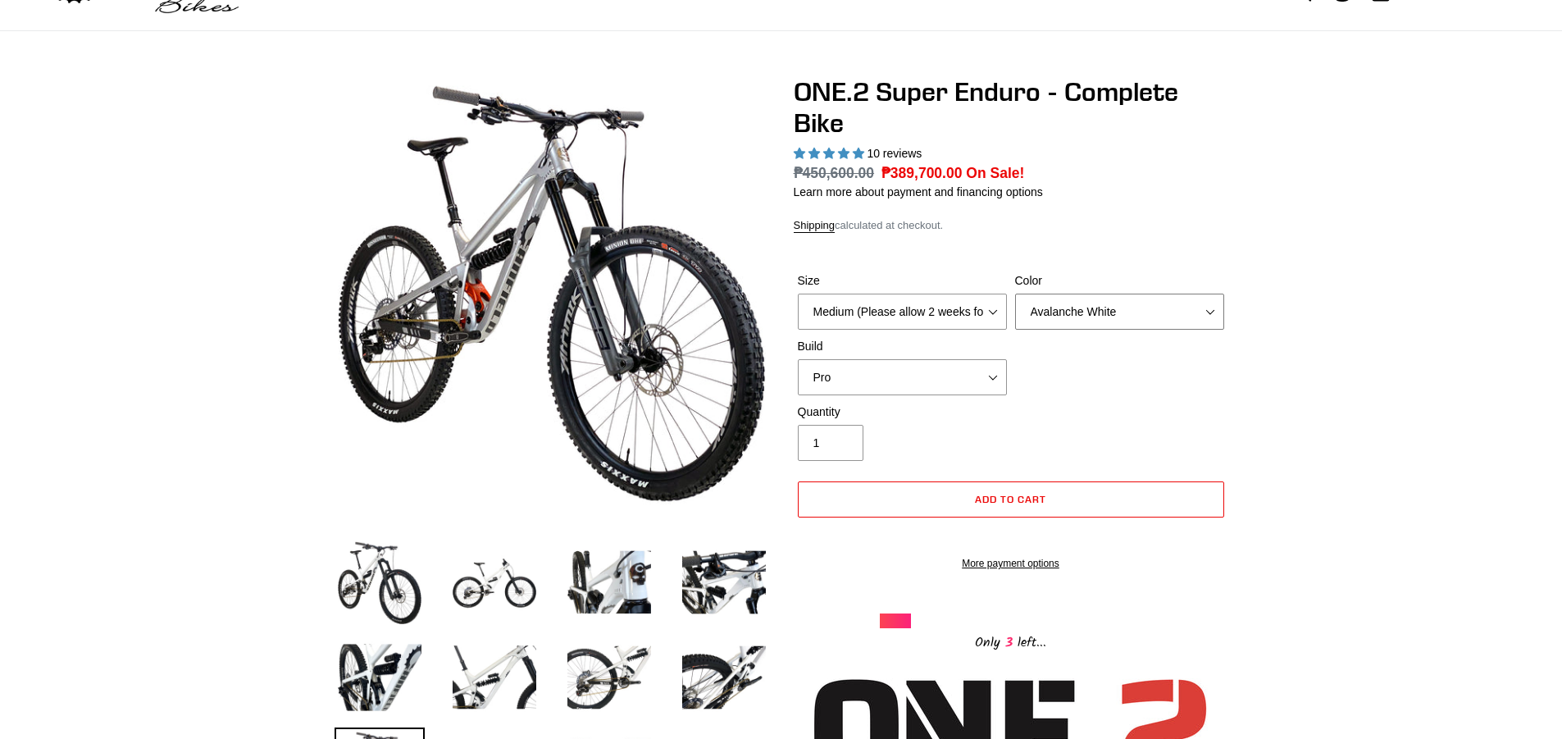
click at [1109, 306] on select "Avalanche White Bentonite Grey" at bounding box center [1119, 312] width 209 height 36
click at [1015, 294] on select "Avalanche White Bentonite Grey" at bounding box center [1119, 312] width 209 height 36
click at [344, 549] on img at bounding box center [380, 582] width 90 height 90
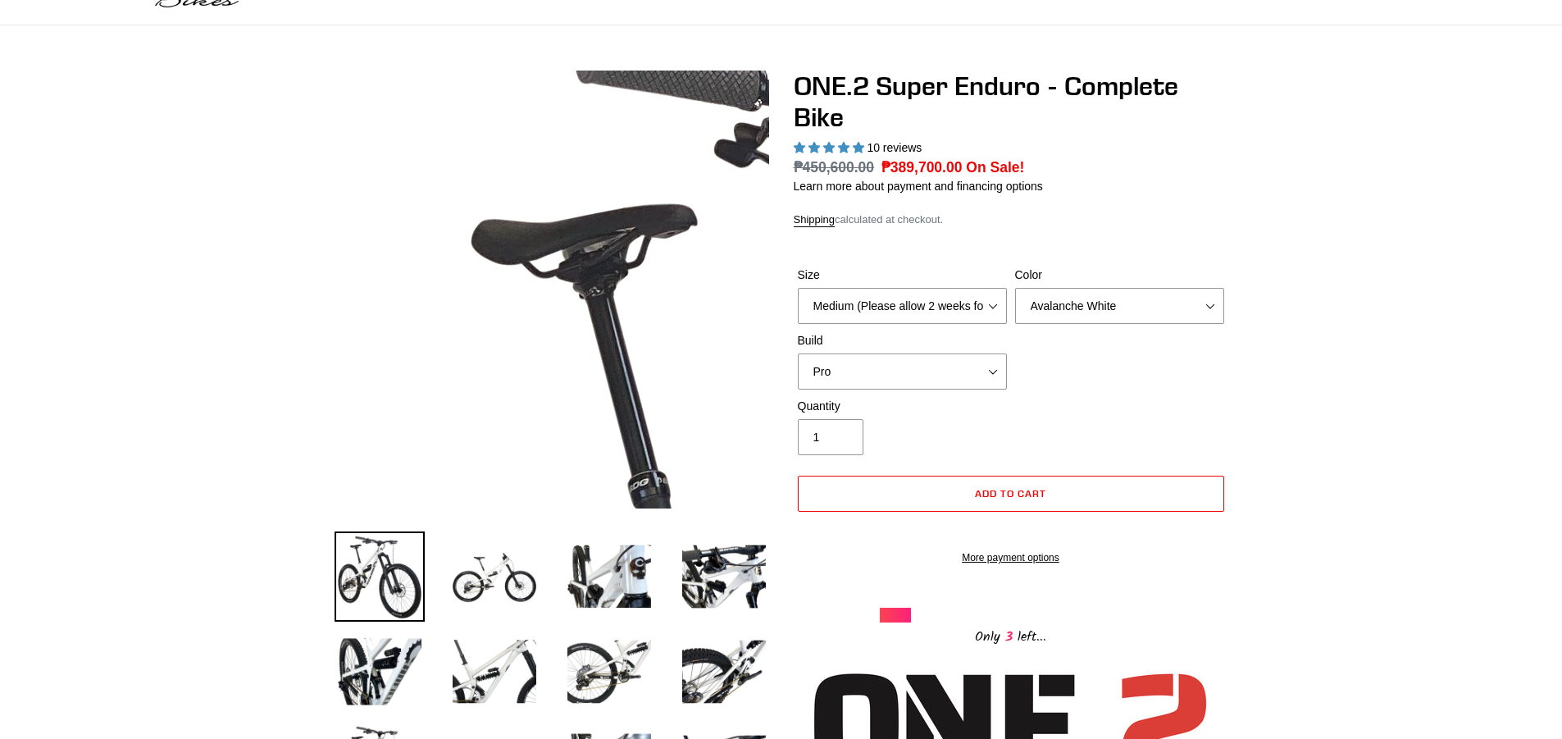
scroll to position [0, 0]
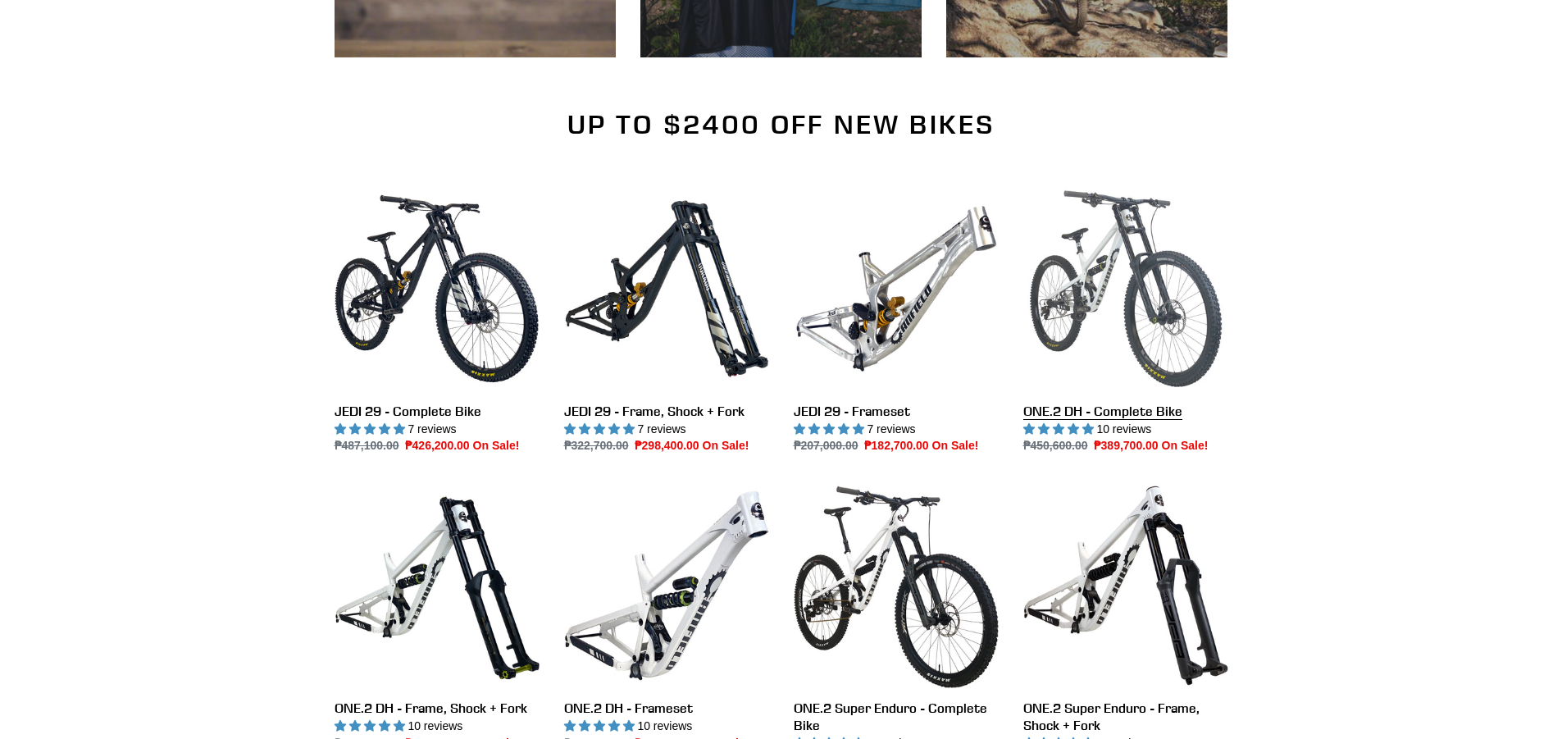
scroll to position [1804, 0]
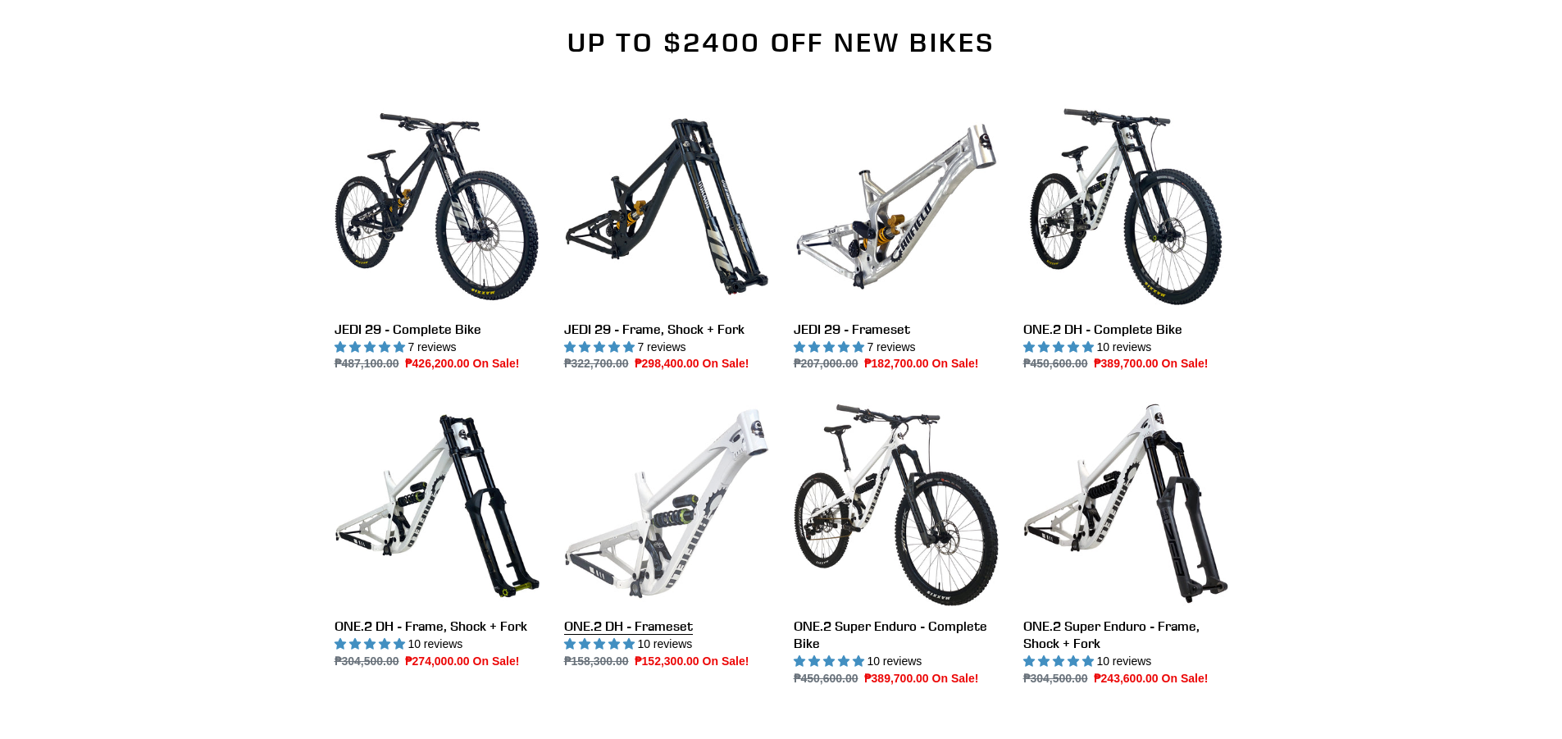
click at [661, 479] on link "ONE.2 DH - Frameset" at bounding box center [666, 535] width 205 height 269
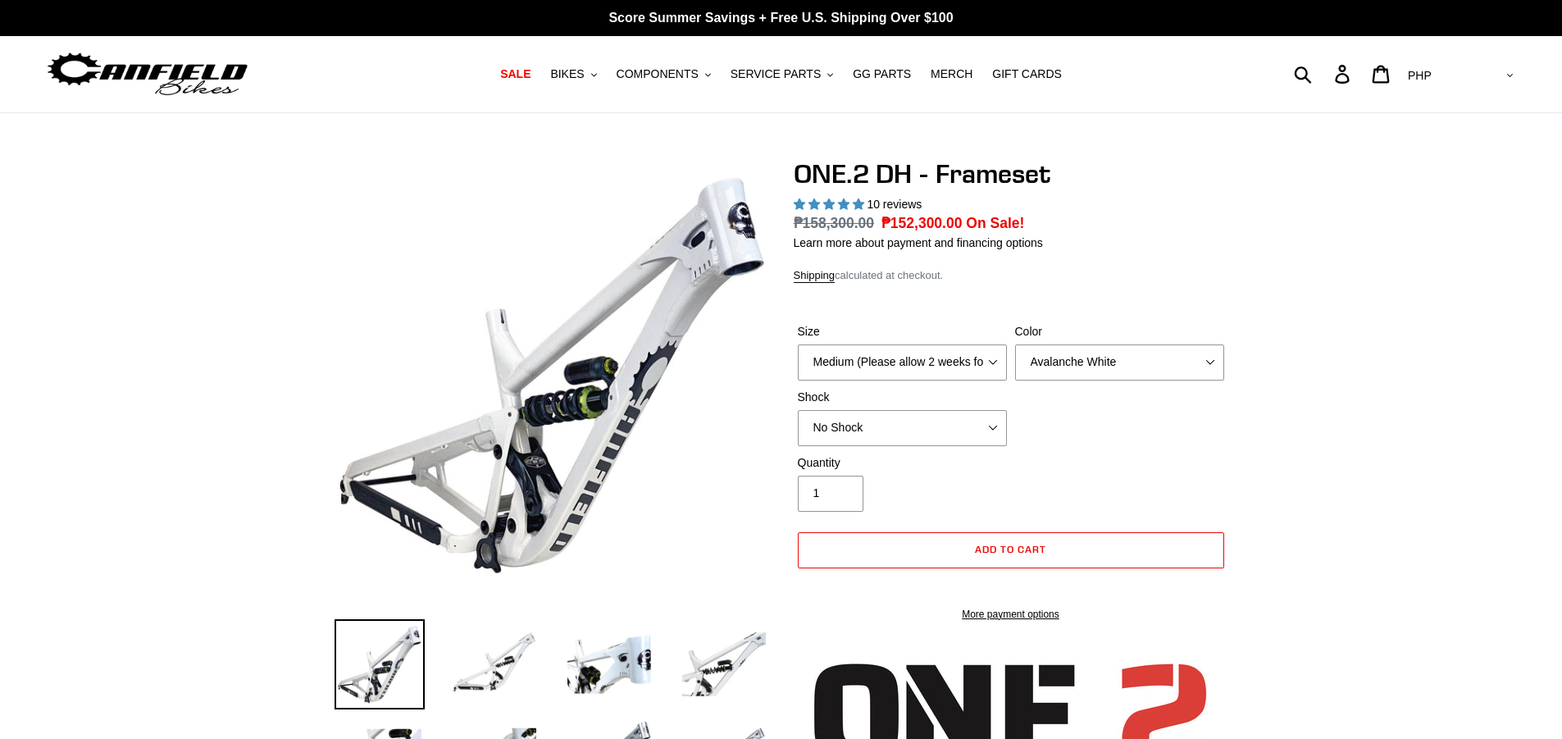
select select "highest-rating"
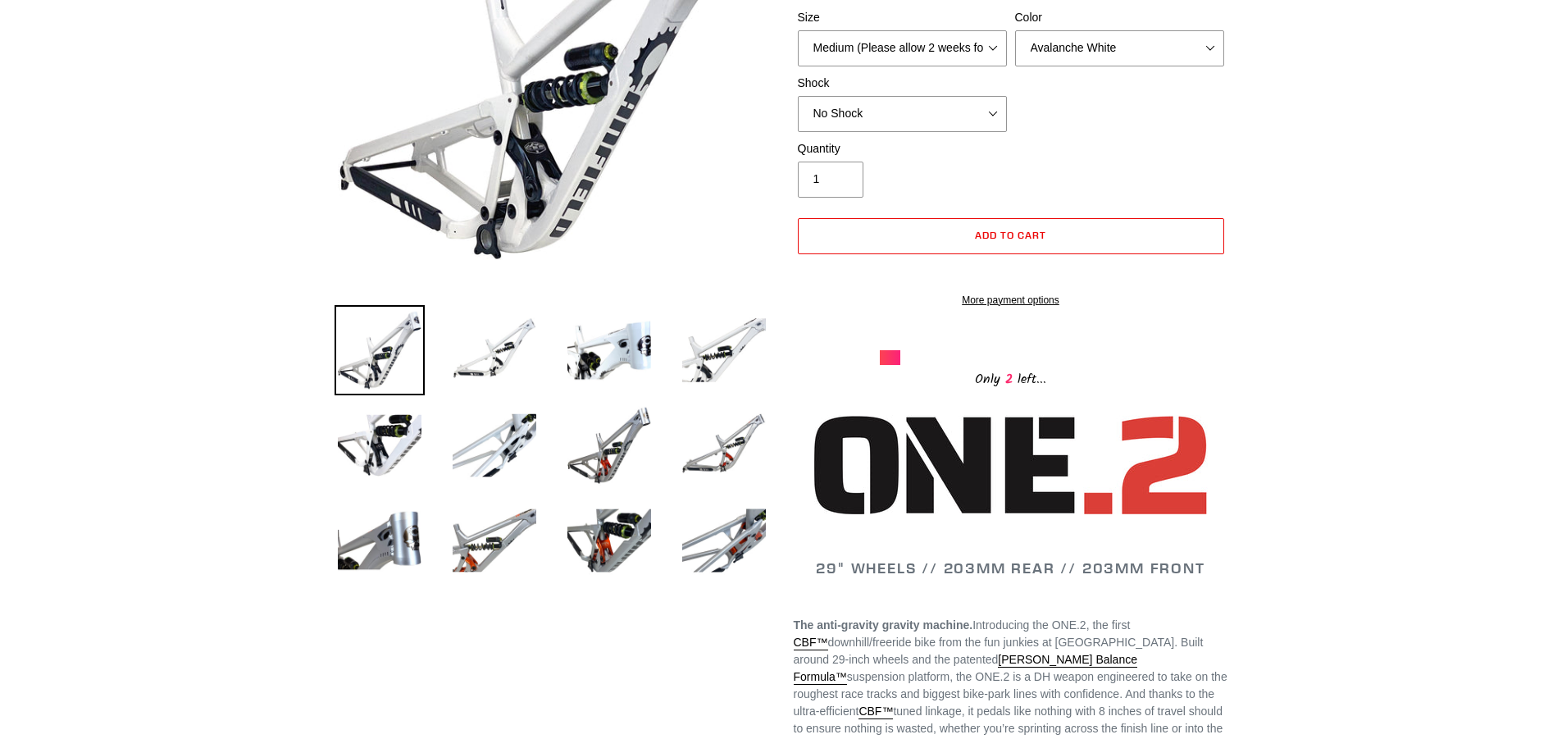
scroll to position [82, 0]
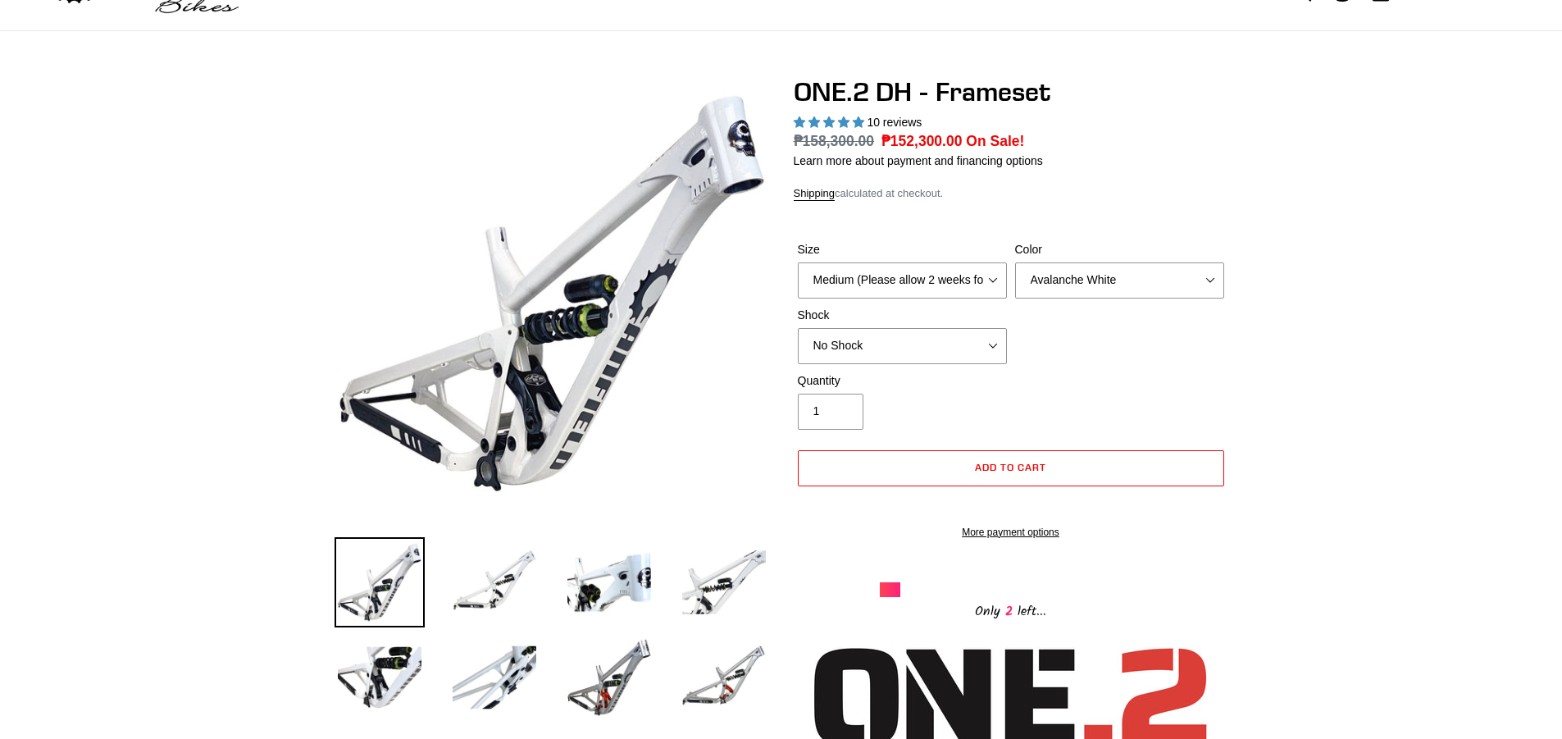
click at [1122, 259] on div "Color Avalanche White Bentonite Grey" at bounding box center [1119, 269] width 217 height 57
click at [1124, 270] on select "Avalanche White Bentonite Grey" at bounding box center [1119, 280] width 209 height 36
click at [974, 277] on select "Medium (Please allow 2 weeks for delivery) Large (Sold Out)" at bounding box center [902, 280] width 209 height 36
click at [798, 262] on select "Medium (Please allow 2 weeks for delivery) Large (Sold Out)" at bounding box center [902, 280] width 209 height 36
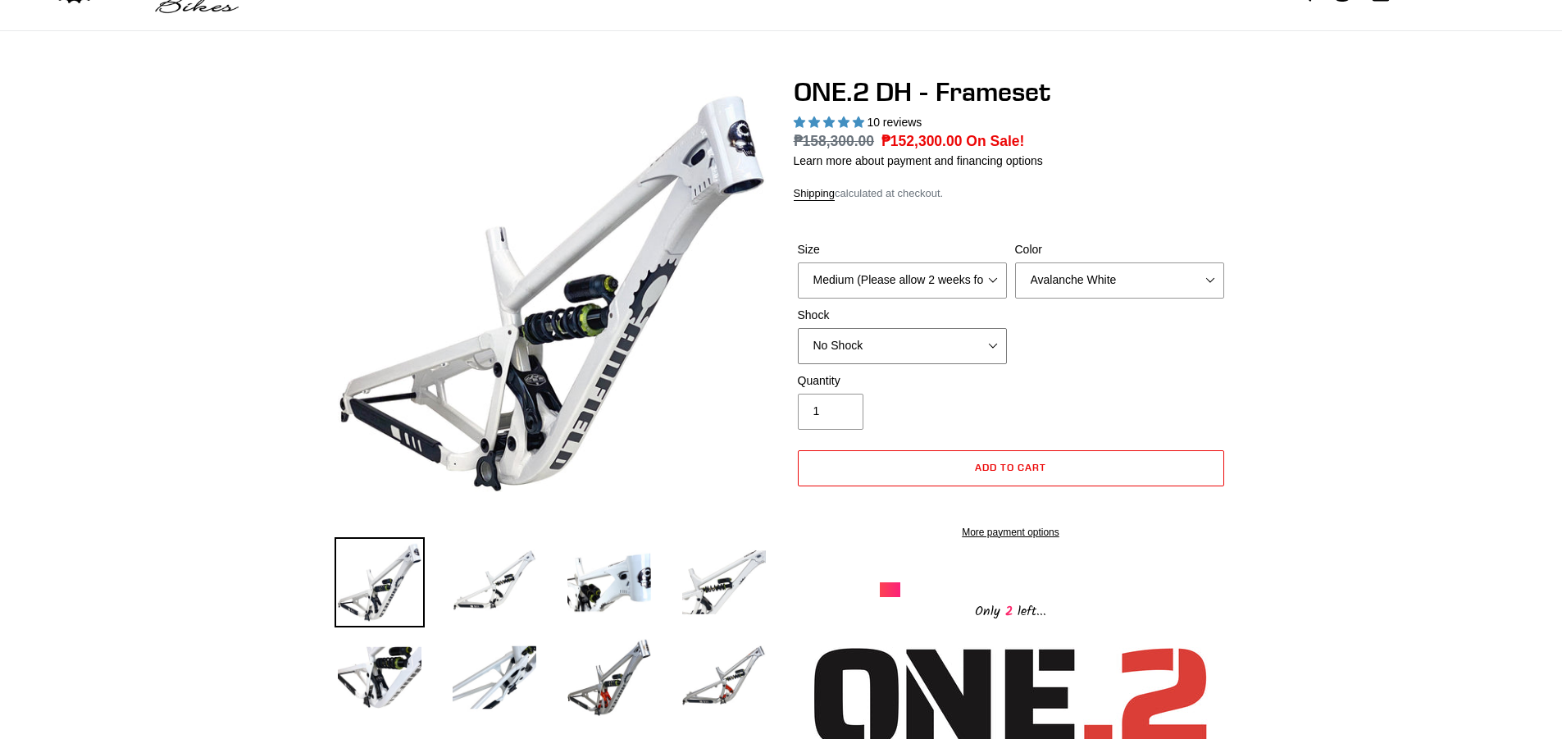
click at [984, 333] on select "No Shock Fox DHX2 Coil RockShox Vivid Coil EXT Storia LOK V3 (Custom Order)" at bounding box center [902, 346] width 209 height 36
click at [798, 328] on select "No Shock Fox DHX2 Coil RockShox Vivid Coil EXT Storia LOK V3 (Custom Order)" at bounding box center [902, 346] width 209 height 36
click at [889, 351] on select "No Shock Fox DHX2 Coil RockShox Vivid Coil EXT Storia LOK V3 (Custom Order)" at bounding box center [902, 346] width 209 height 36
click at [798, 328] on select "No Shock Fox DHX2 Coil RockShox Vivid Coil EXT Storia LOK V3 (Custom Order)" at bounding box center [902, 346] width 209 height 36
click at [470, 577] on img at bounding box center [494, 582] width 90 height 90
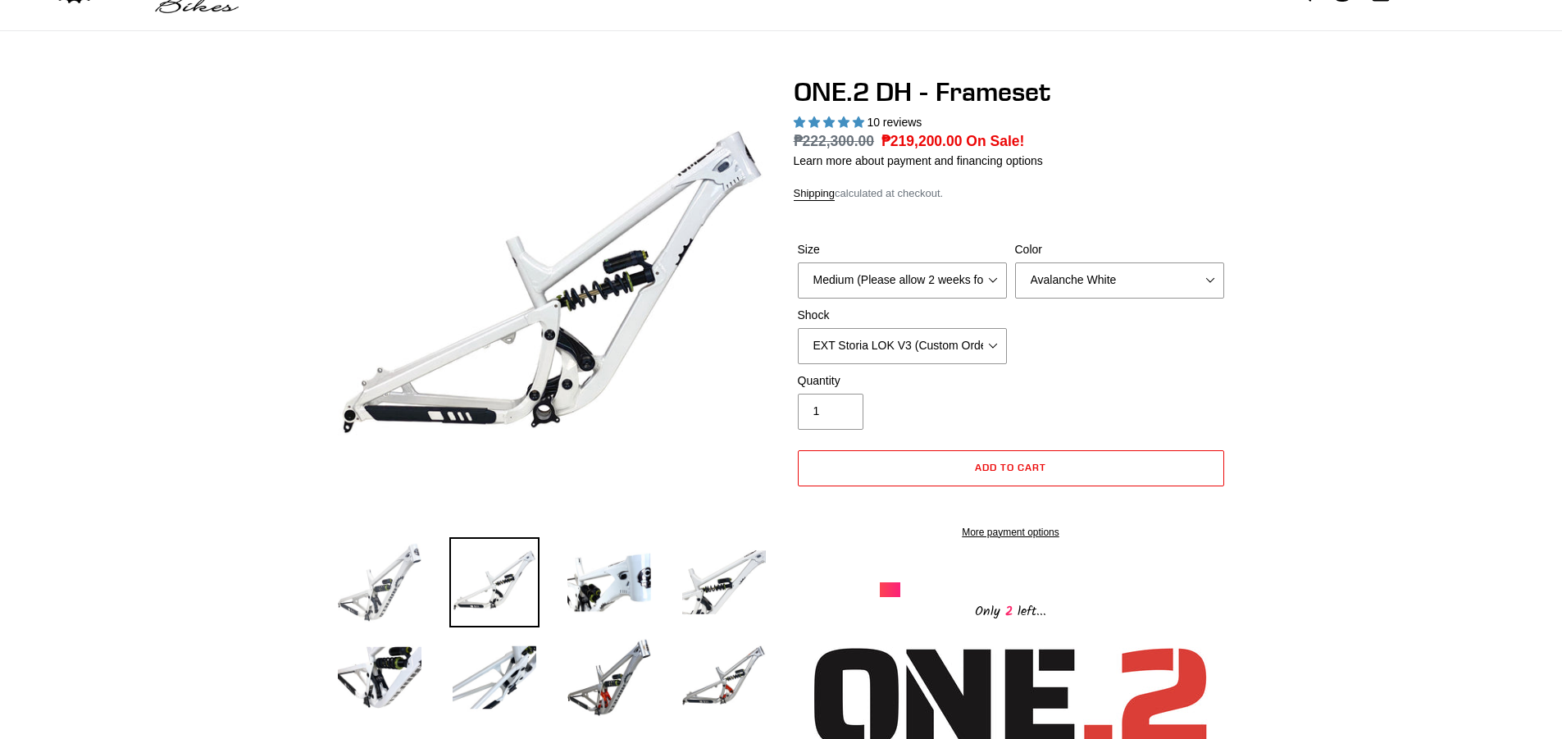
click at [404, 567] on img at bounding box center [380, 582] width 90 height 90
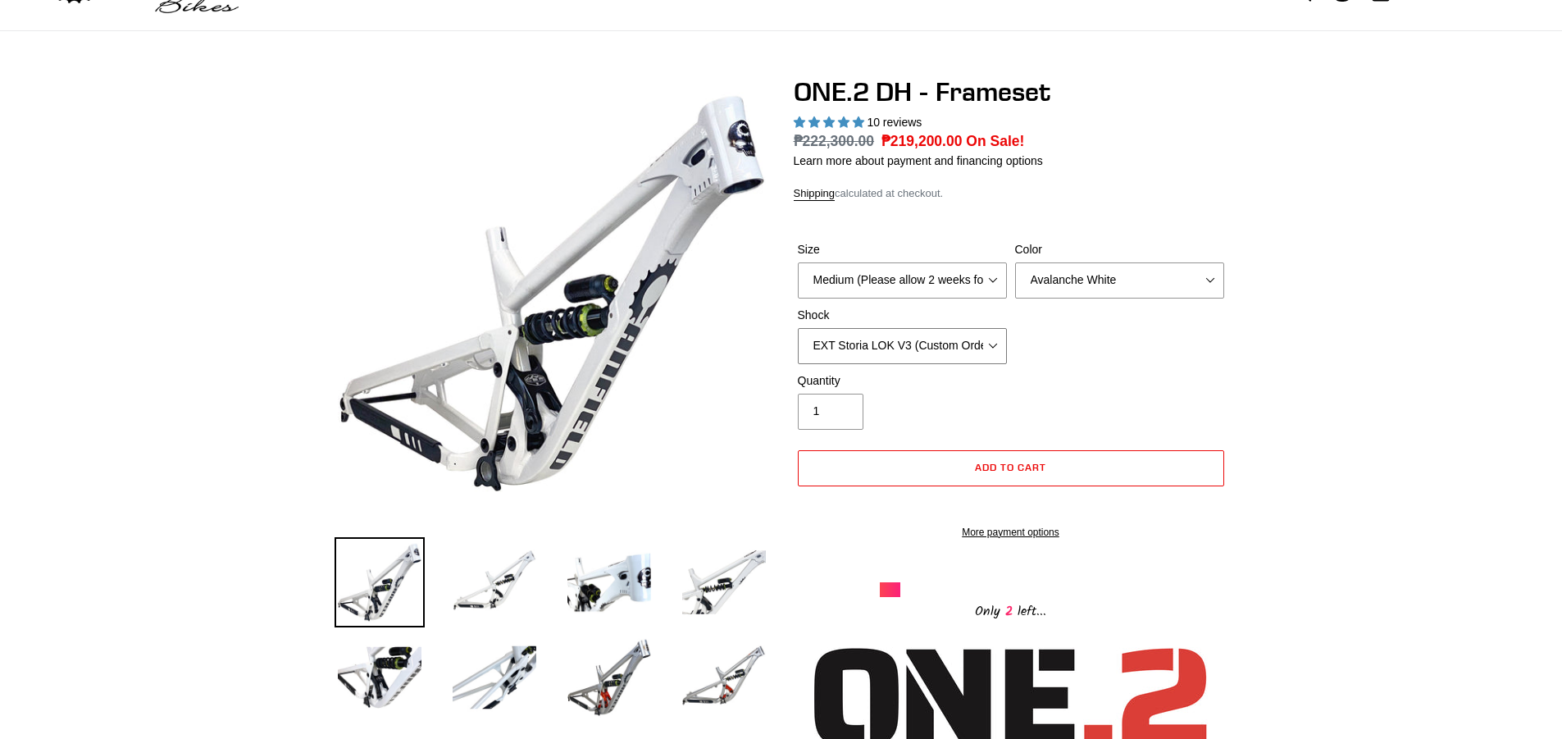
click at [947, 340] on select "No Shock Fox DHX2 Coil RockShox Vivid Coil EXT Storia LOK V3 (Custom Order)" at bounding box center [902, 346] width 209 height 36
click at [798, 328] on select "No Shock Fox DHX2 Coil RockShox Vivid Coil EXT Storia LOK V3 (Custom Order)" at bounding box center [902, 346] width 209 height 36
click at [906, 343] on select "No Shock Fox DHX2 Coil RockShox Vivid Coil EXT Storia LOK V3 (Custom Order)" at bounding box center [902, 346] width 209 height 36
click at [798, 328] on select "No Shock Fox DHX2 Coil RockShox Vivid Coil EXT Storia LOK V3 (Custom Order)" at bounding box center [902, 346] width 209 height 36
click at [894, 374] on label "Quantity" at bounding box center [902, 380] width 209 height 17
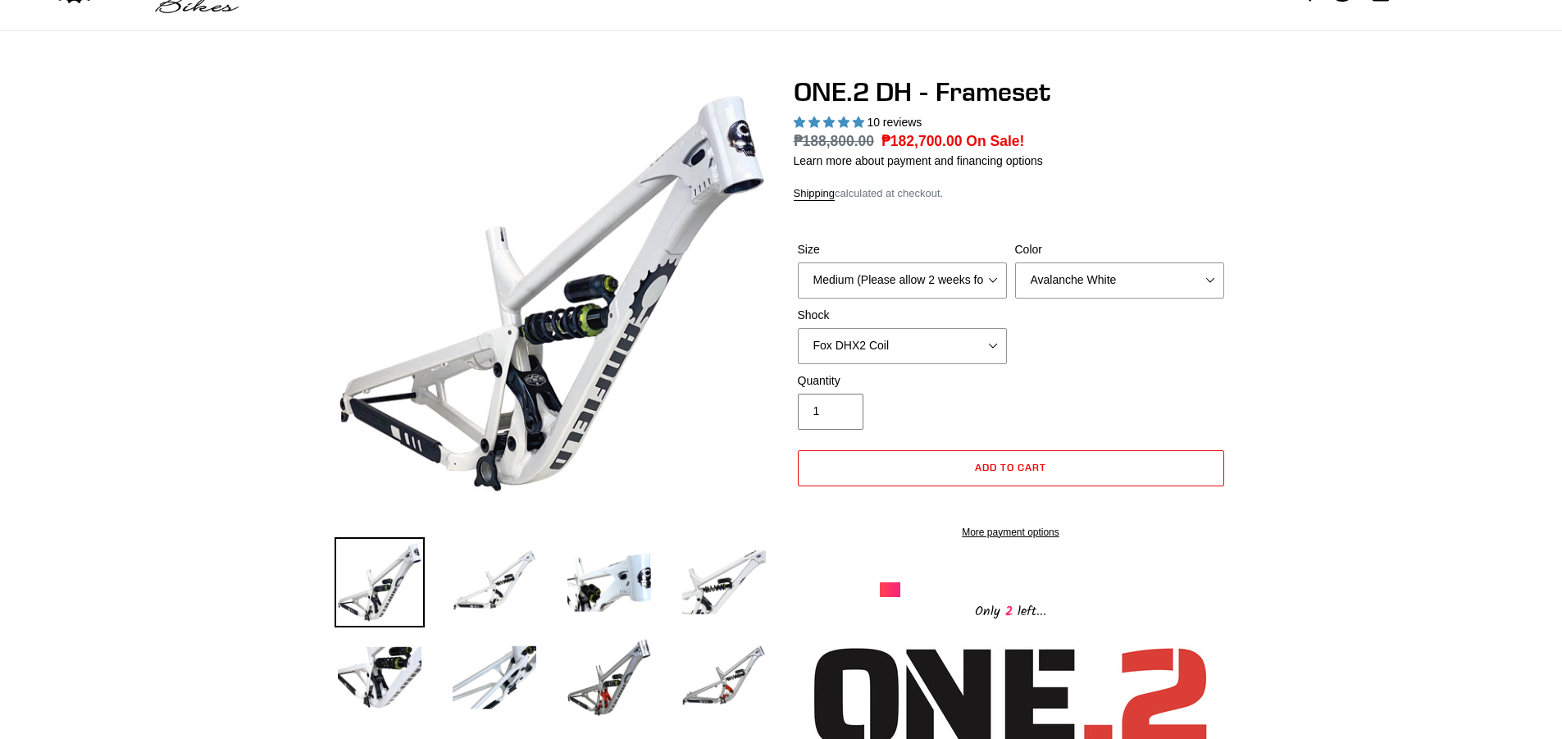
click at [864, 394] on input "1" at bounding box center [831, 412] width 66 height 36
click at [900, 350] on select "No Shock Fox DHX2 Coil RockShox Vivid Coil EXT Storia LOK V3 (Custom Order)" at bounding box center [902, 346] width 209 height 36
click at [798, 328] on select "No Shock Fox DHX2 Coil RockShox Vivid Coil EXT Storia LOK V3 (Custom Order)" at bounding box center [902, 346] width 209 height 36
click at [910, 346] on select "No Shock Fox DHX2 Coil RockShox Vivid Coil EXT Storia LOK V3 (Custom Order)" at bounding box center [902, 346] width 209 height 36
select select "EXT Storia LOK V3 (Custom Order)"
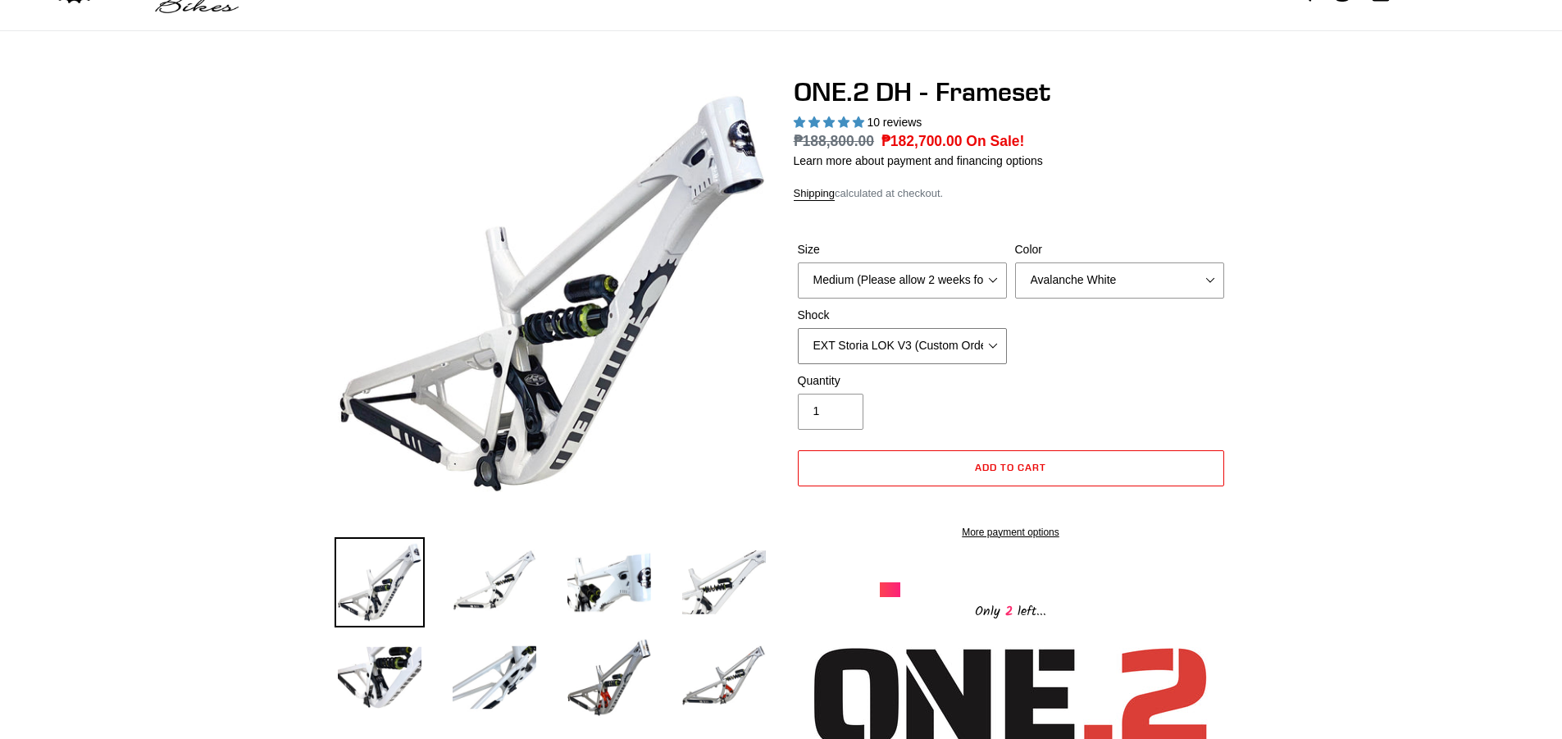
click at [798, 328] on select "No Shock Fox DHX2 Coil RockShox Vivid Coil EXT Storia LOK V3 (Custom Order)" at bounding box center [902, 346] width 209 height 36
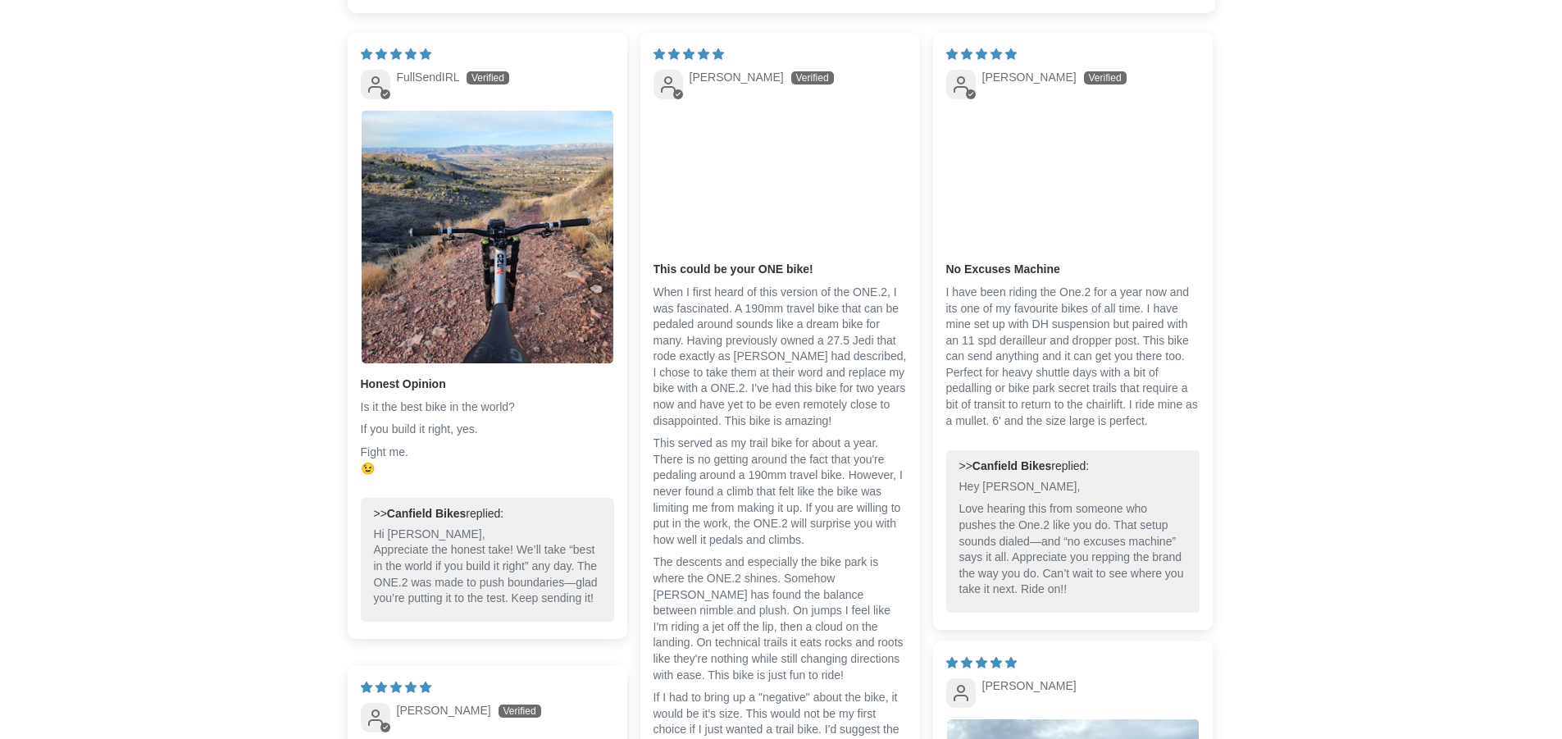
scroll to position [2952, 0]
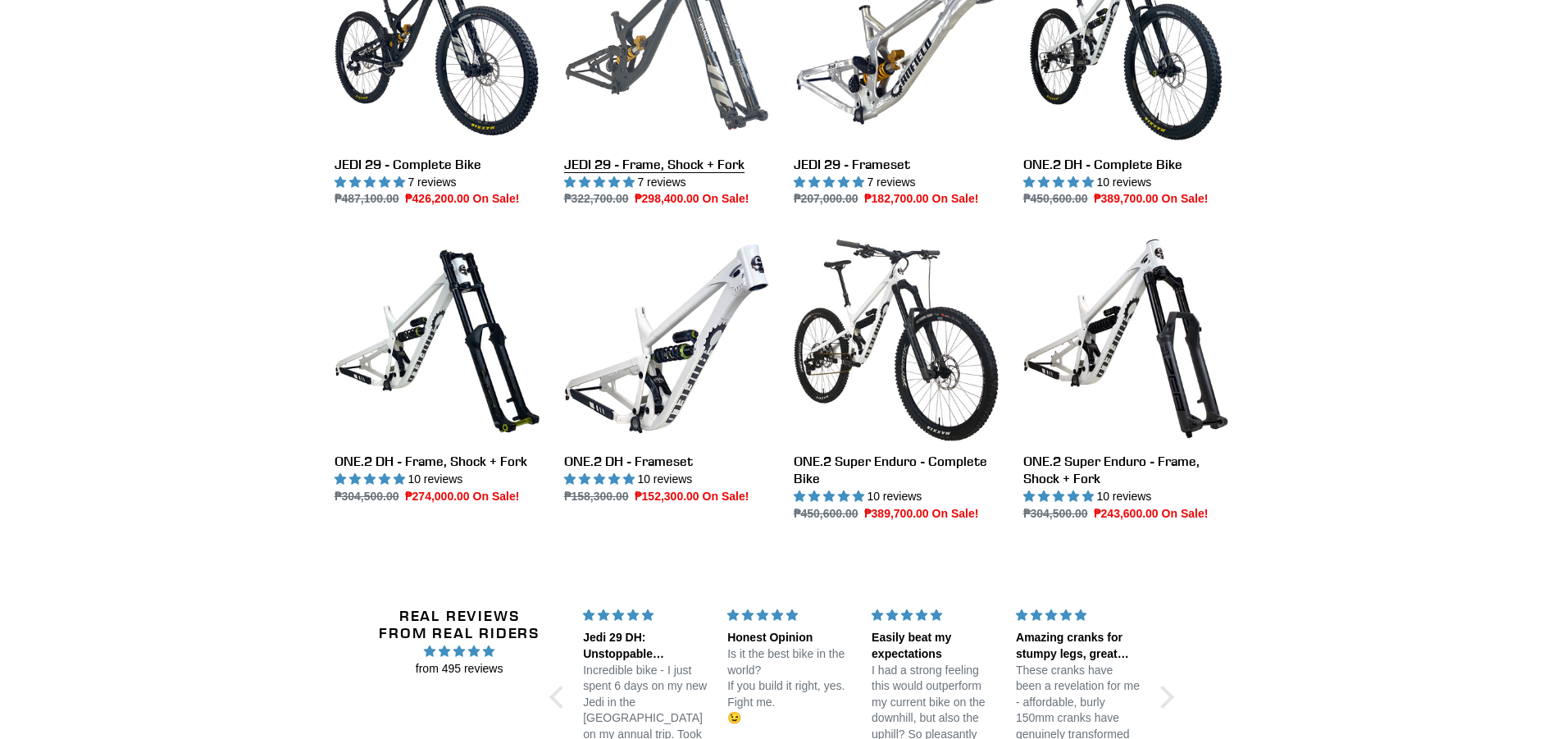
scroll to position [1968, 0]
